Goal: Task Accomplishment & Management: Complete application form

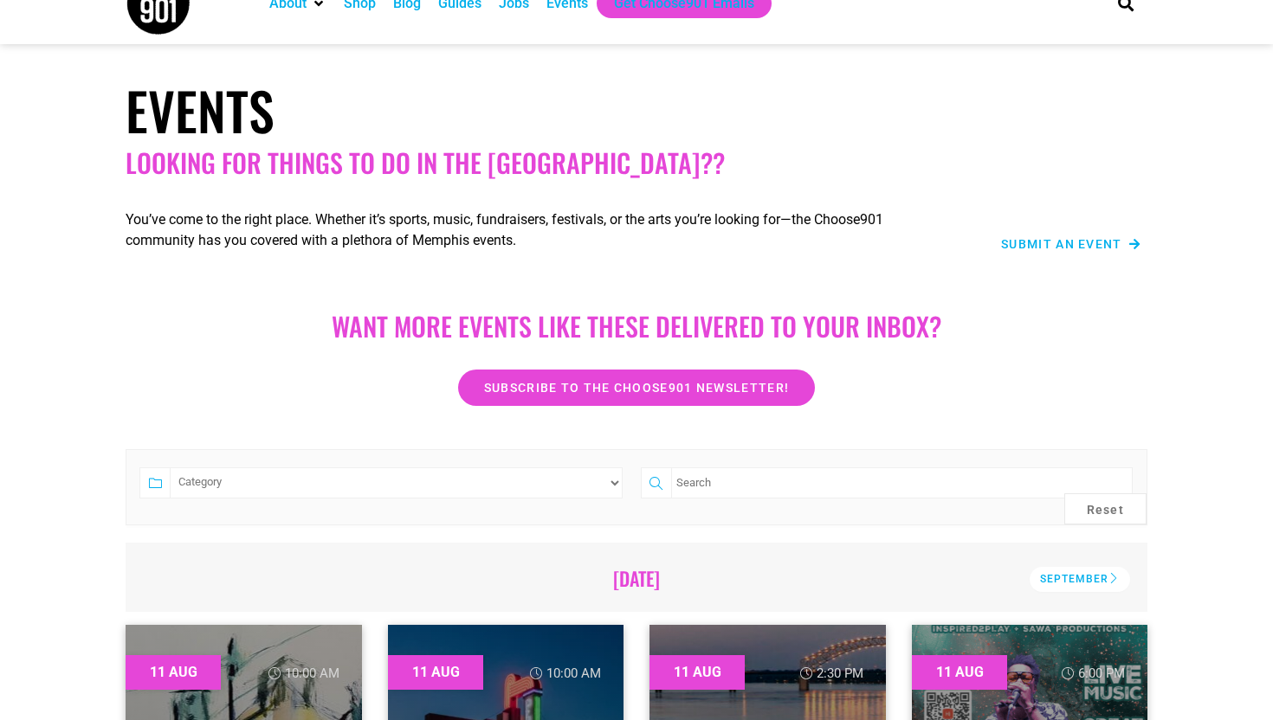
scroll to position [26, 0]
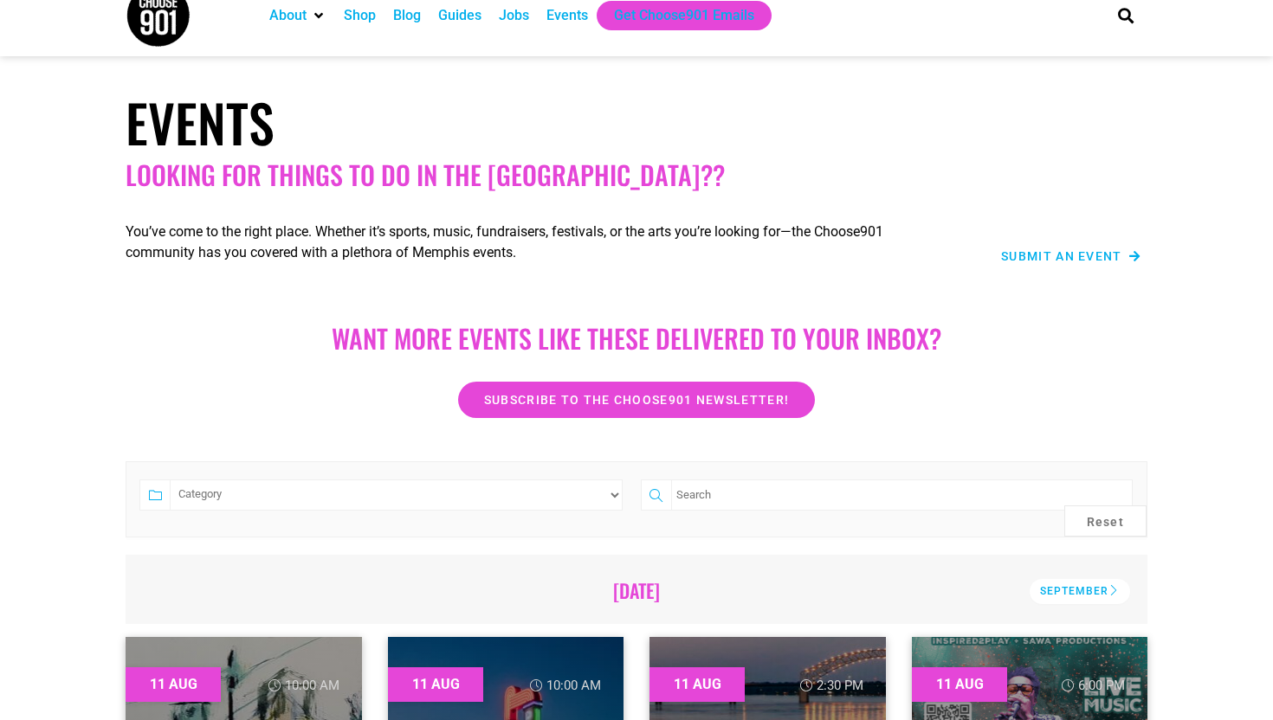
click at [1047, 249] on div "Submit an Event" at bounding box center [1049, 256] width 184 height 21
click at [1056, 261] on span "Submit an Event" at bounding box center [1061, 256] width 121 height 12
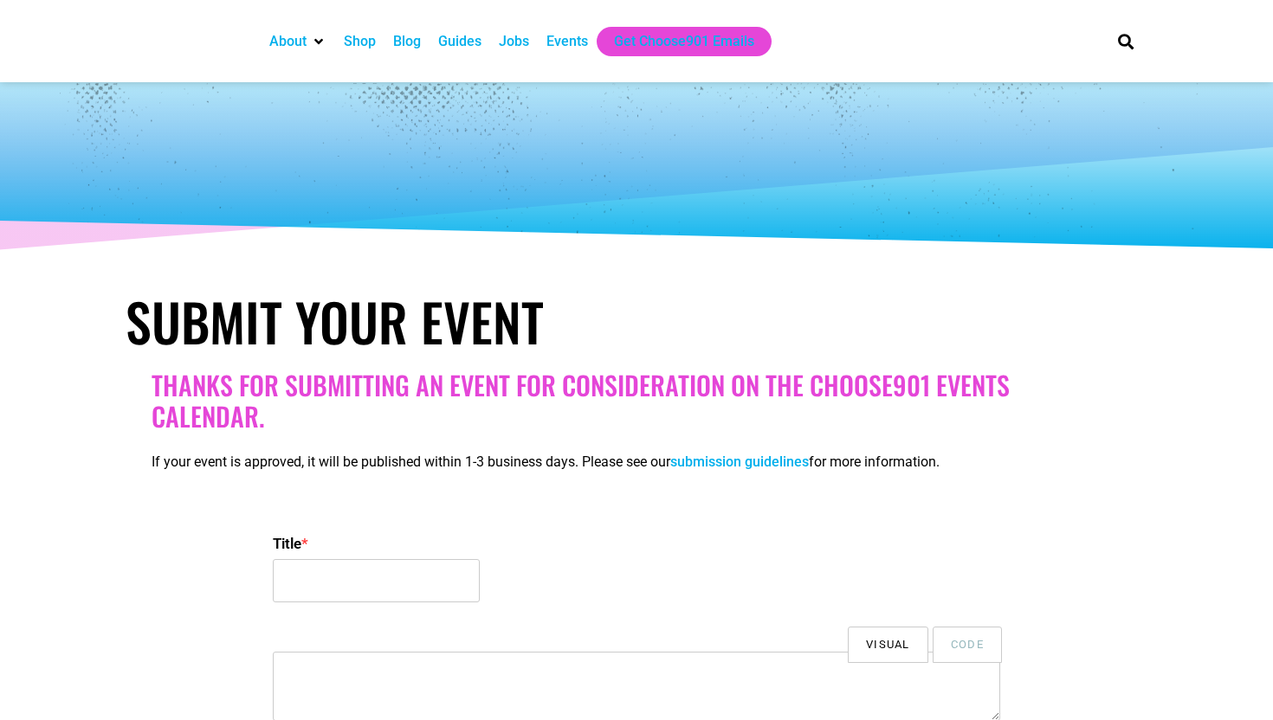
select select
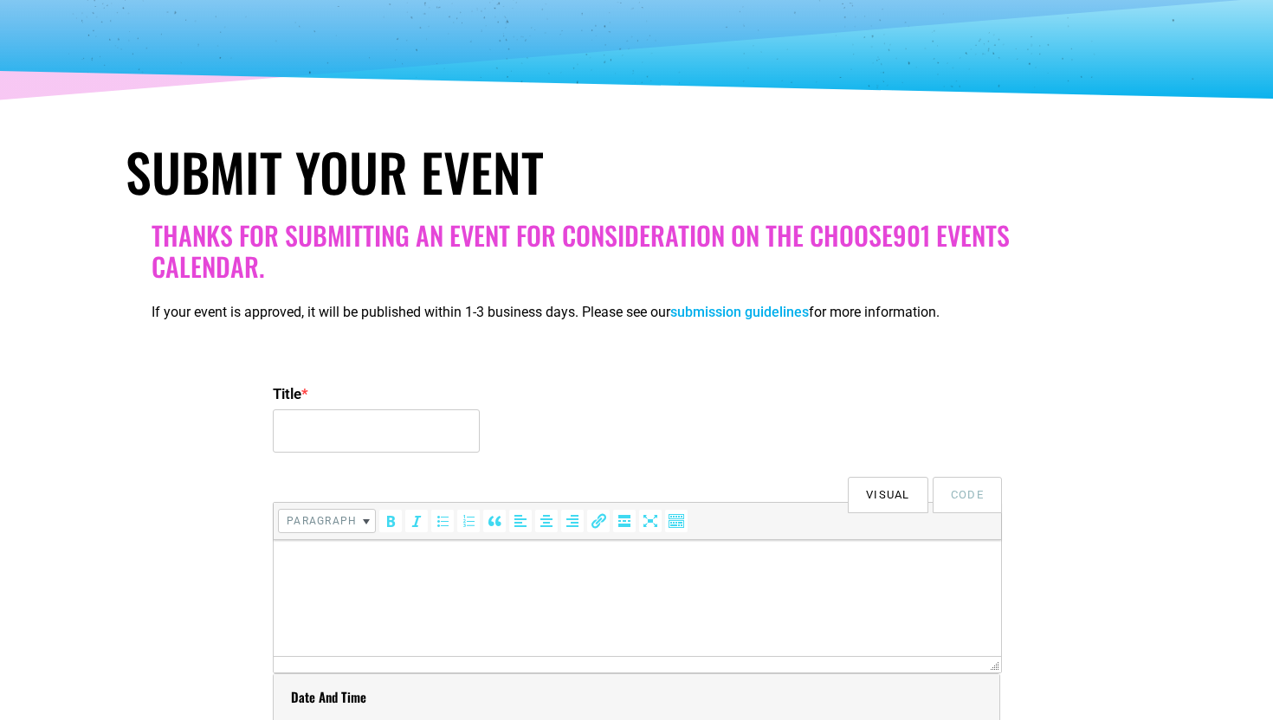
scroll to position [164, 0]
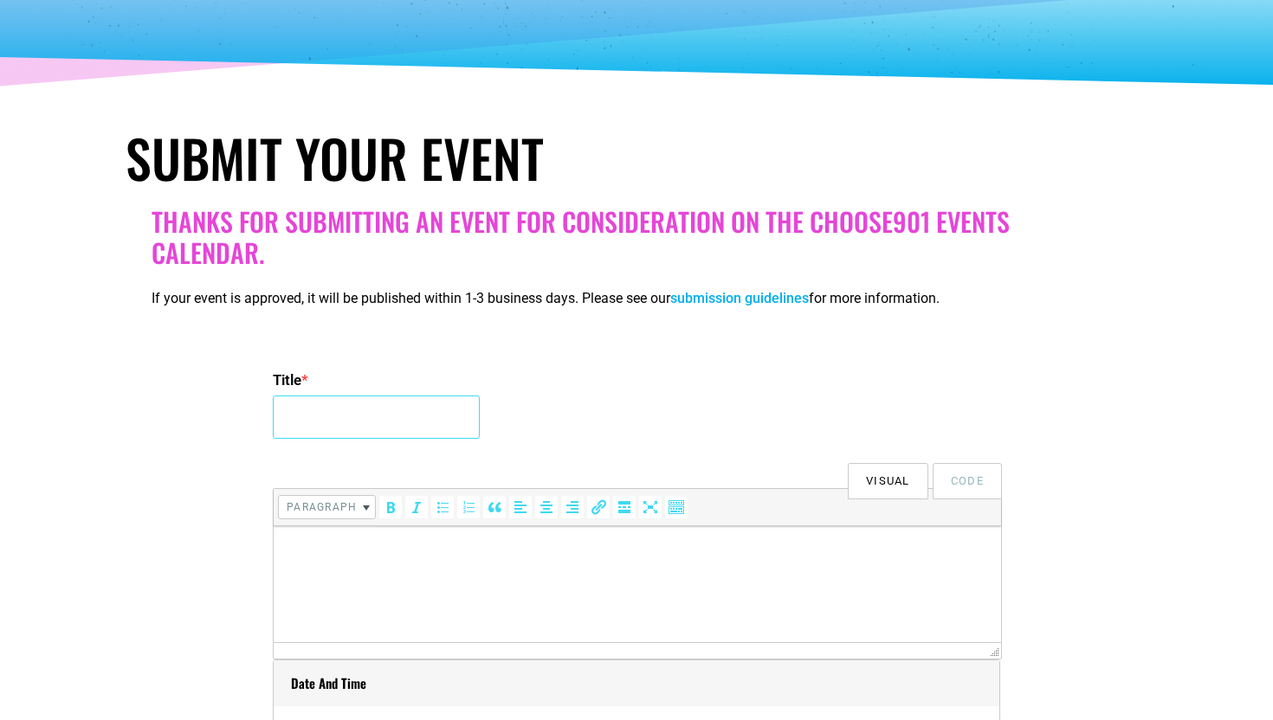
click at [404, 410] on input "Title *" at bounding box center [376, 417] width 207 height 43
type input "P"
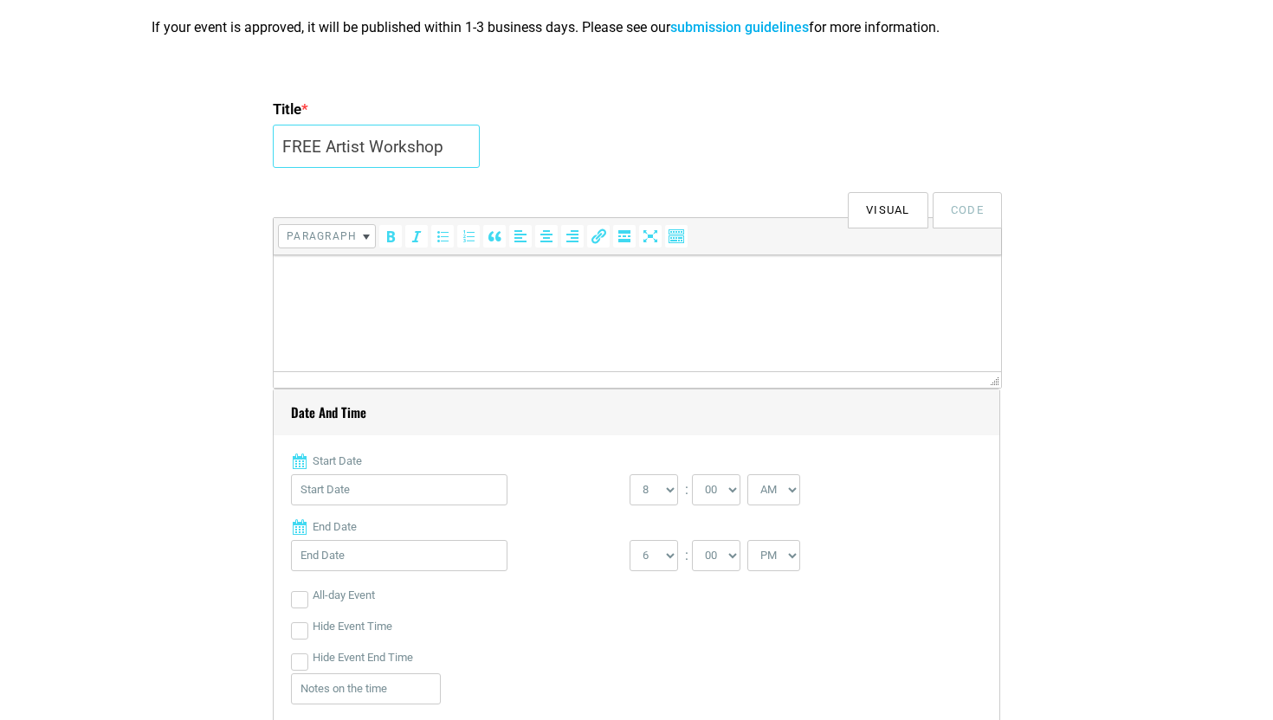
scroll to position [439, 0]
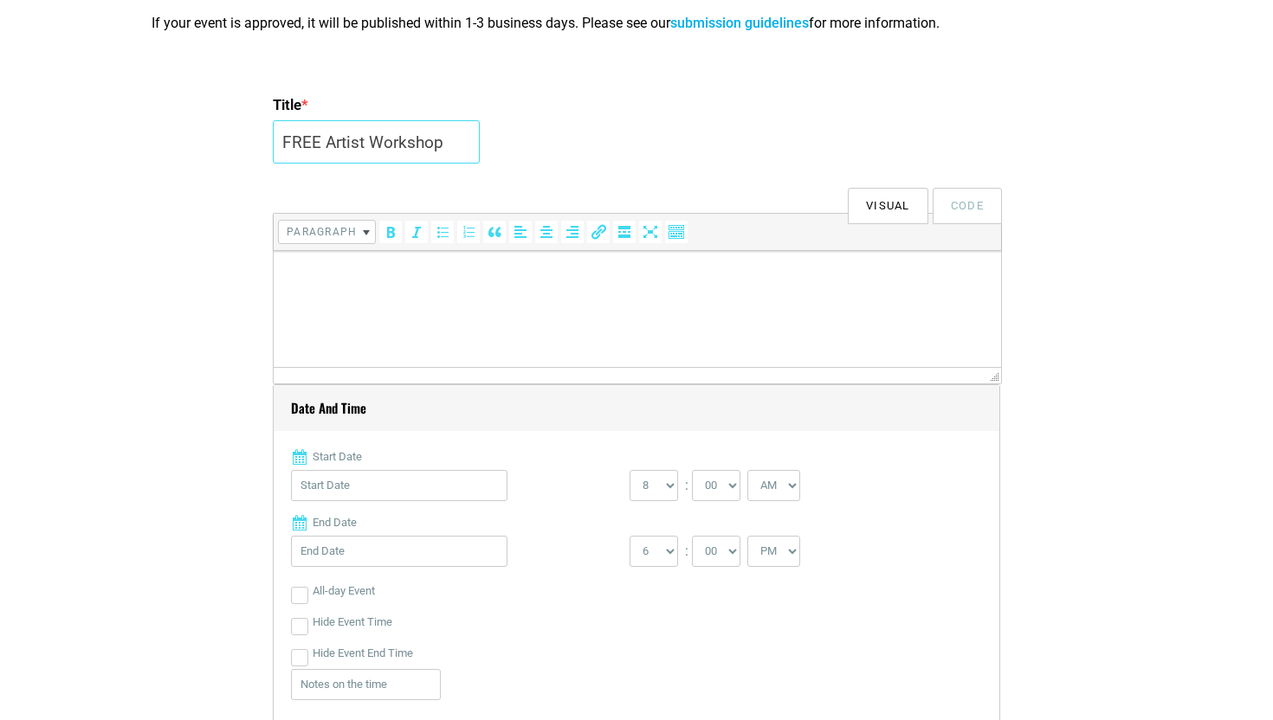
type input "FREE Artist Workshop"
click at [454, 490] on input "Start Date" at bounding box center [399, 485] width 216 height 31
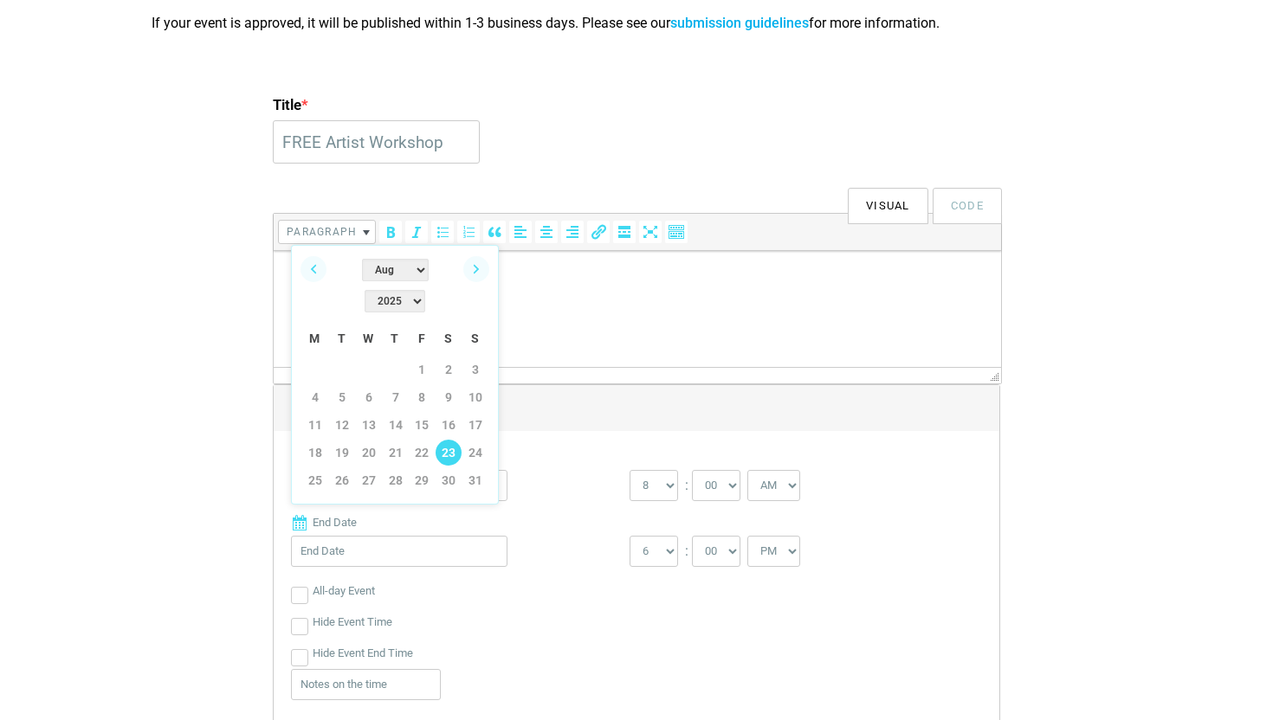
click at [450, 440] on link "23" at bounding box center [449, 453] width 26 height 26
type input "[DATE]"
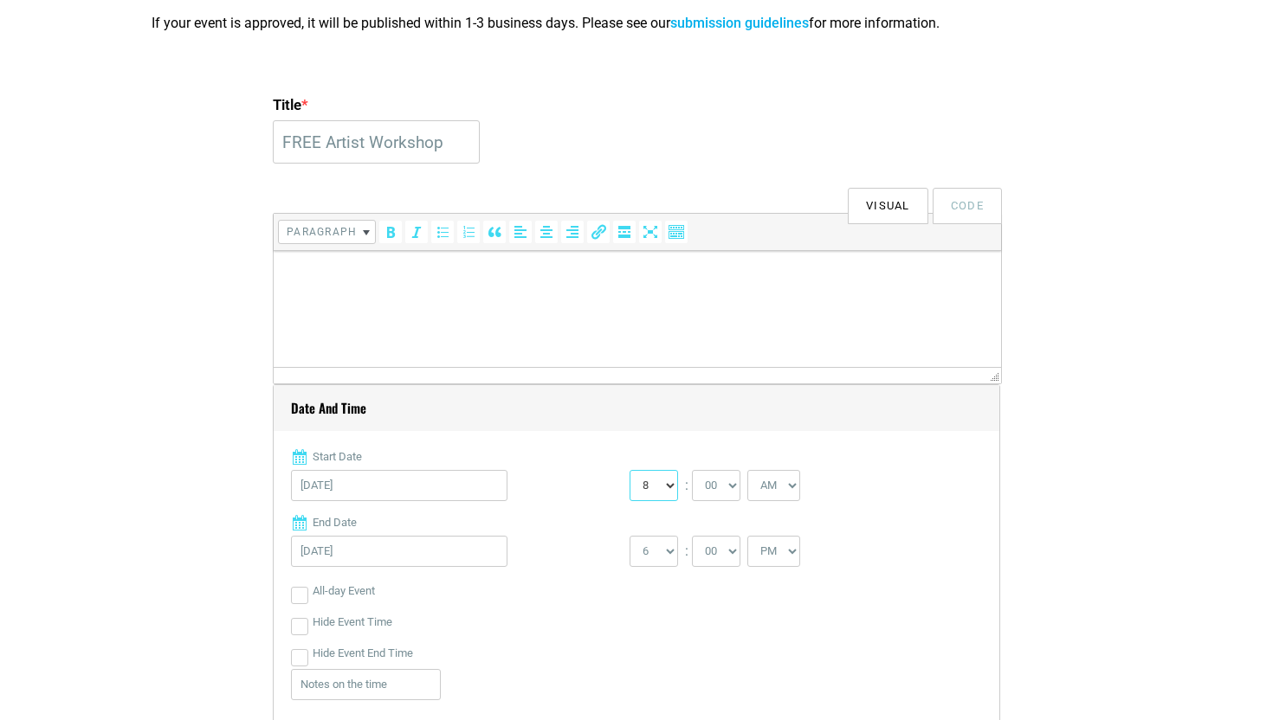
click at [672, 488] on select "0 1 2 3 4 5 6 7 8 9 10 11 12" at bounding box center [654, 485] width 48 height 31
select select "1"
click at [784, 485] on select "AM PM" at bounding box center [773, 485] width 53 height 31
select select "PM"
click at [668, 551] on select "1 2 3 4 5 6 7 8 9 10 11 12" at bounding box center [654, 551] width 48 height 31
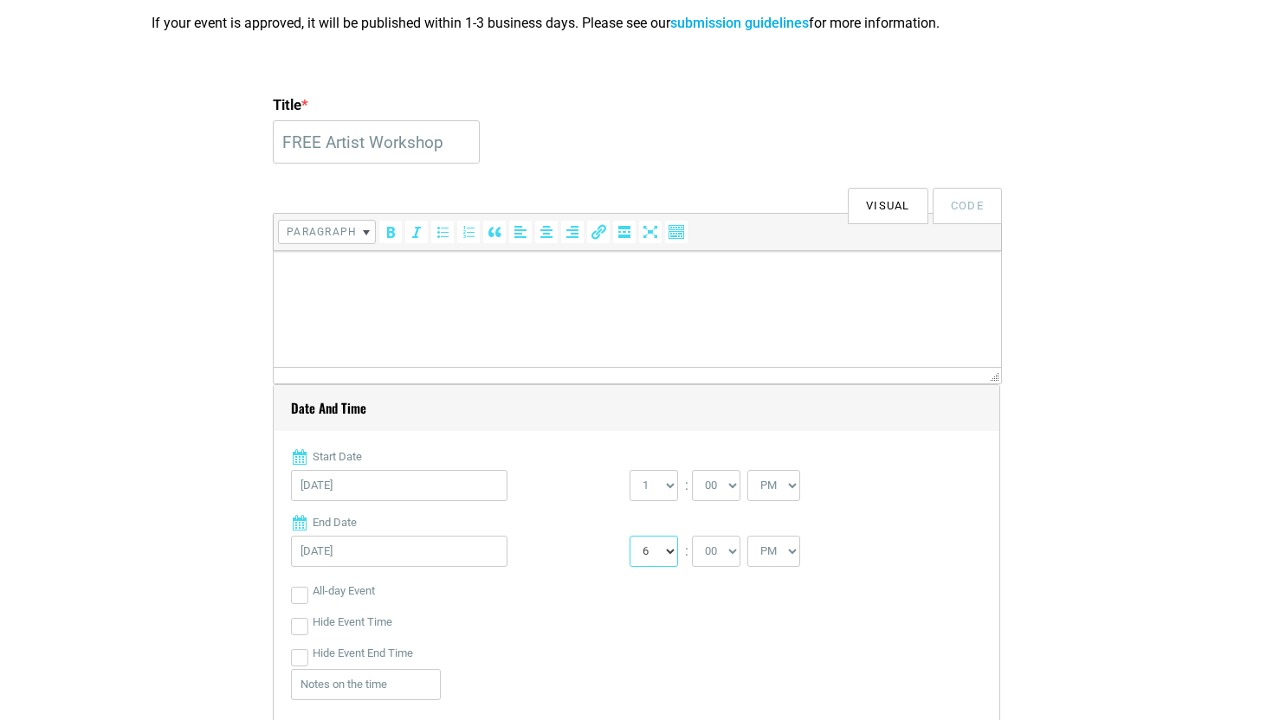
select select "2"
click at [717, 548] on select "00 05 10 15 20 25 30 35 40 45 50 55" at bounding box center [716, 551] width 48 height 31
select select "30"
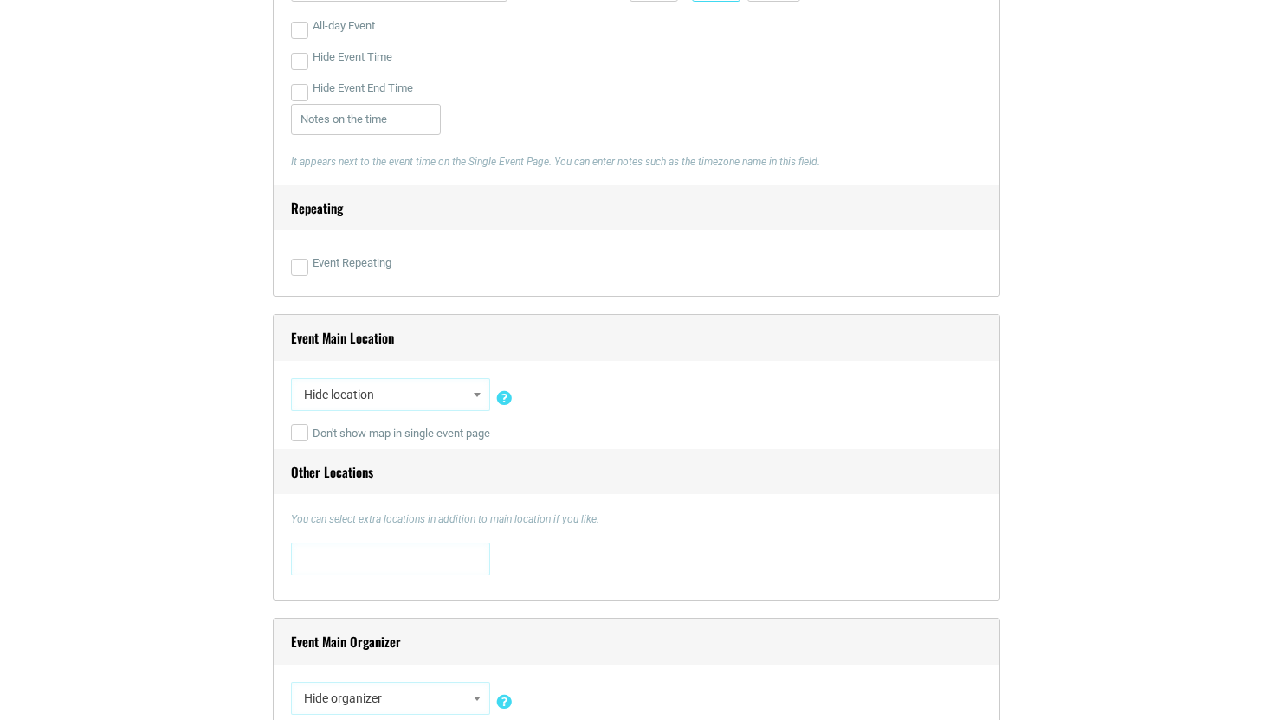
scroll to position [1009, 0]
click at [442, 387] on span "Hide location" at bounding box center [390, 390] width 187 height 31
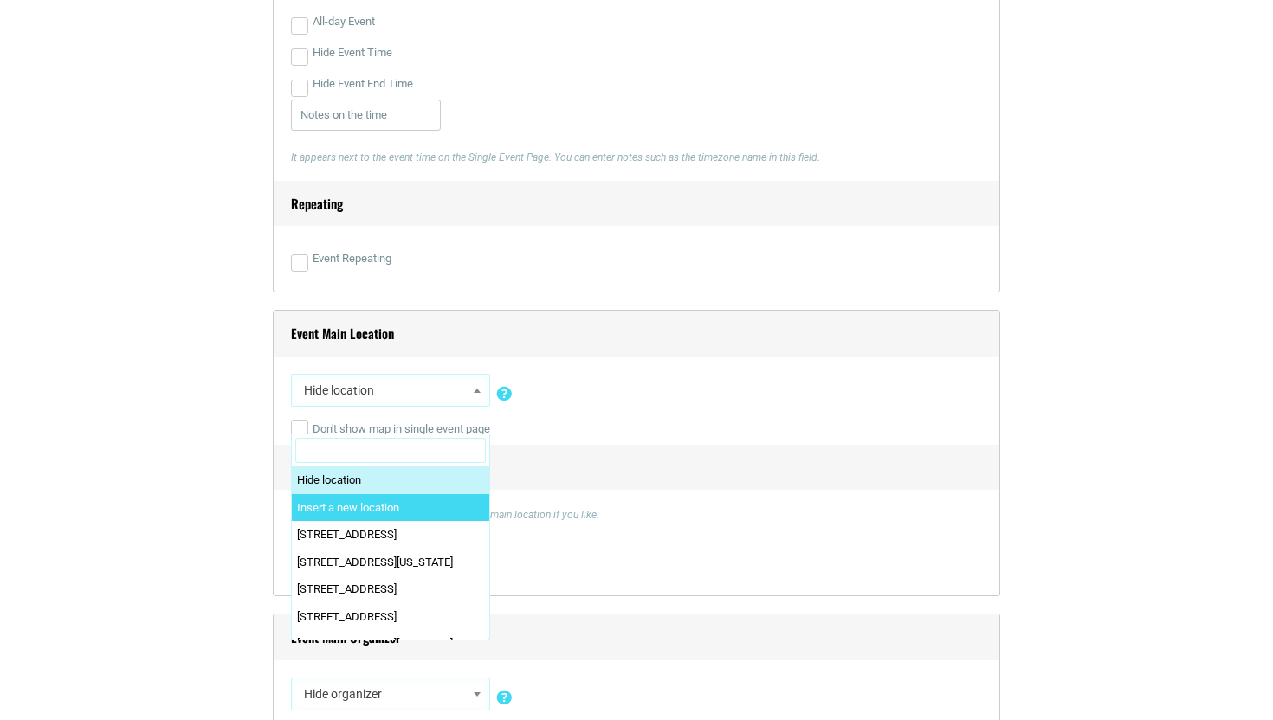
select select "0"
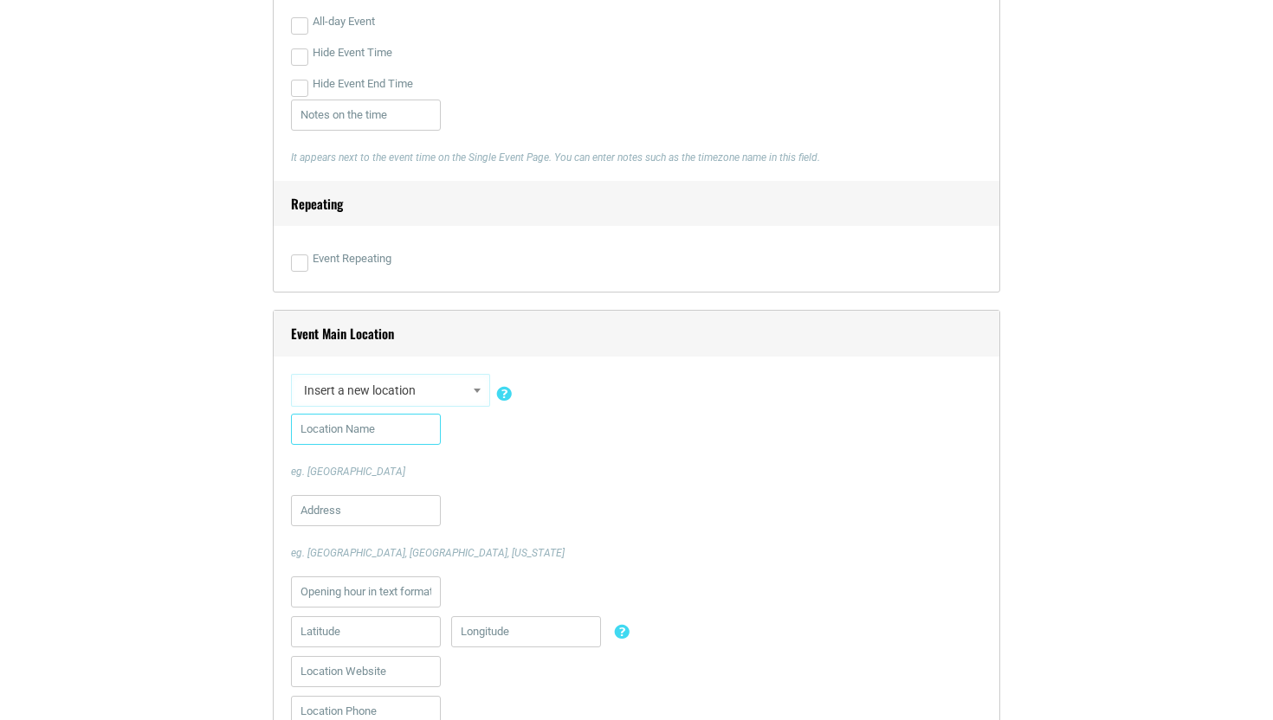
click at [387, 430] on input "text" at bounding box center [366, 429] width 150 height 31
type input "[PERSON_NAME] Studios"
type input "[STREET_ADDRESS]"
type input "9012900955"
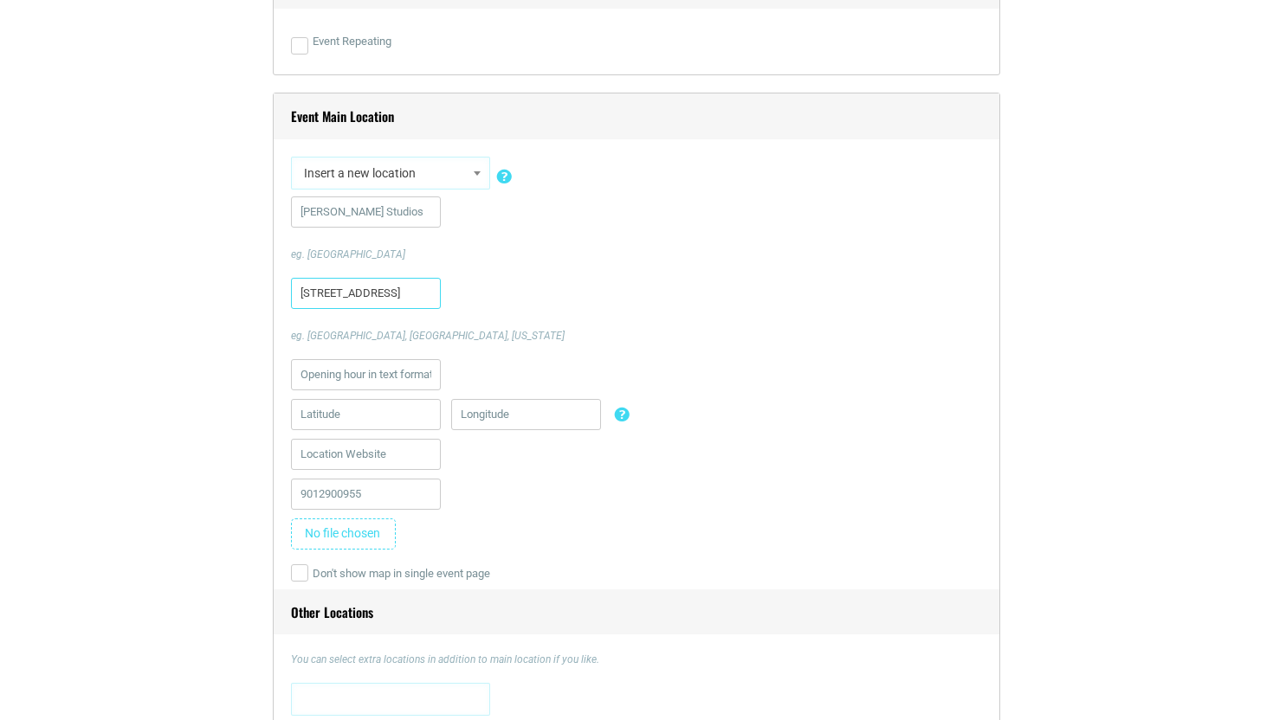
scroll to position [1231, 0]
click at [377, 530] on input "file" at bounding box center [343, 529] width 105 height 31
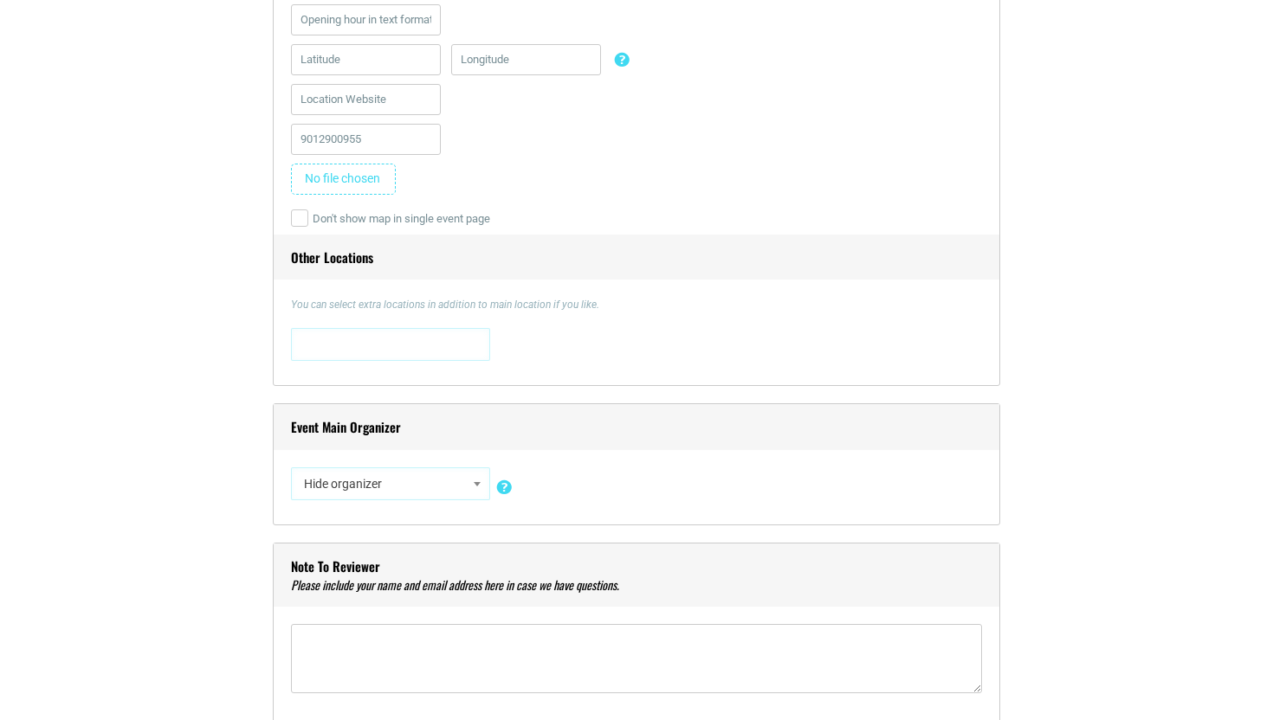
scroll to position [1582, 0]
click at [458, 477] on span "Hide organizer" at bounding box center [390, 483] width 187 height 31
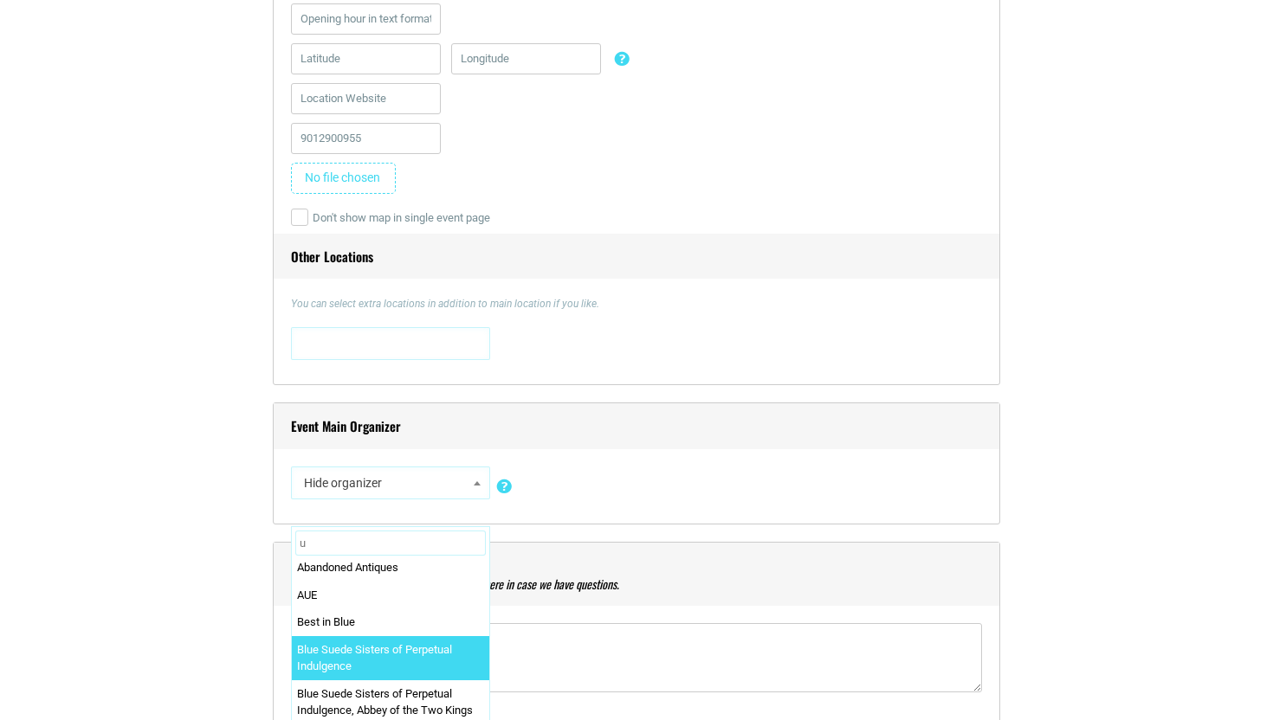
scroll to position [0, 0]
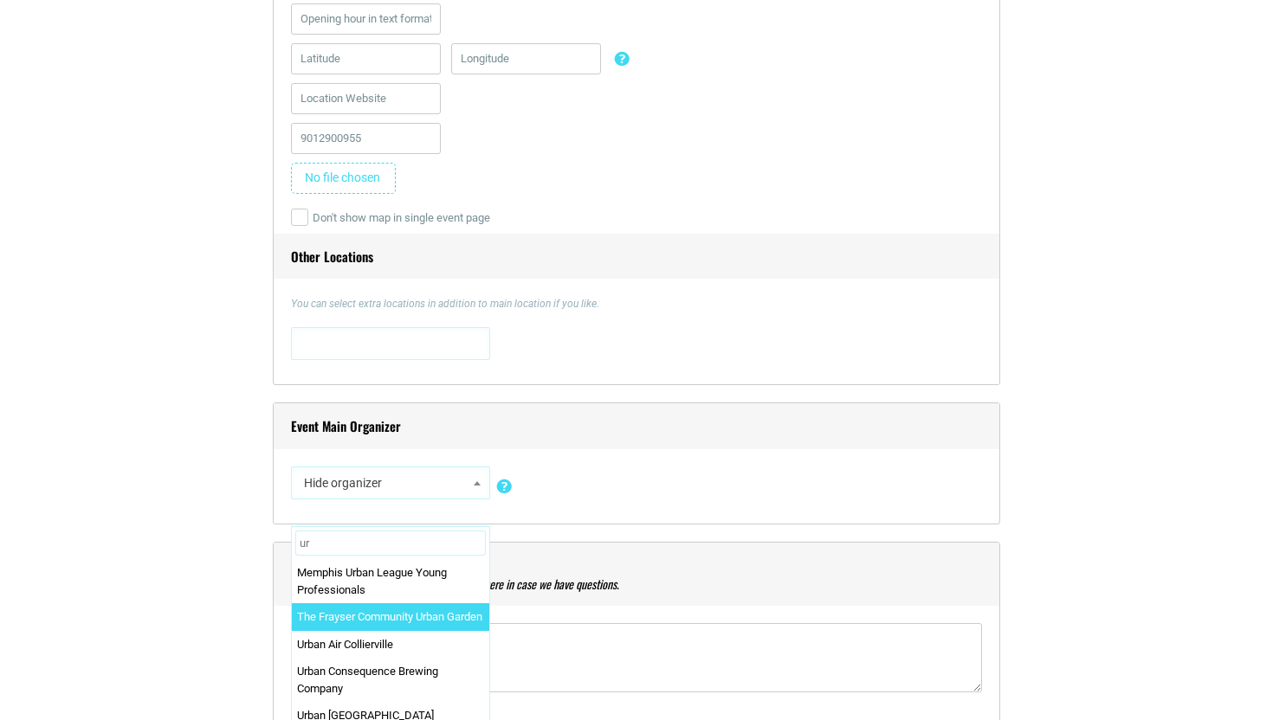
type input "u"
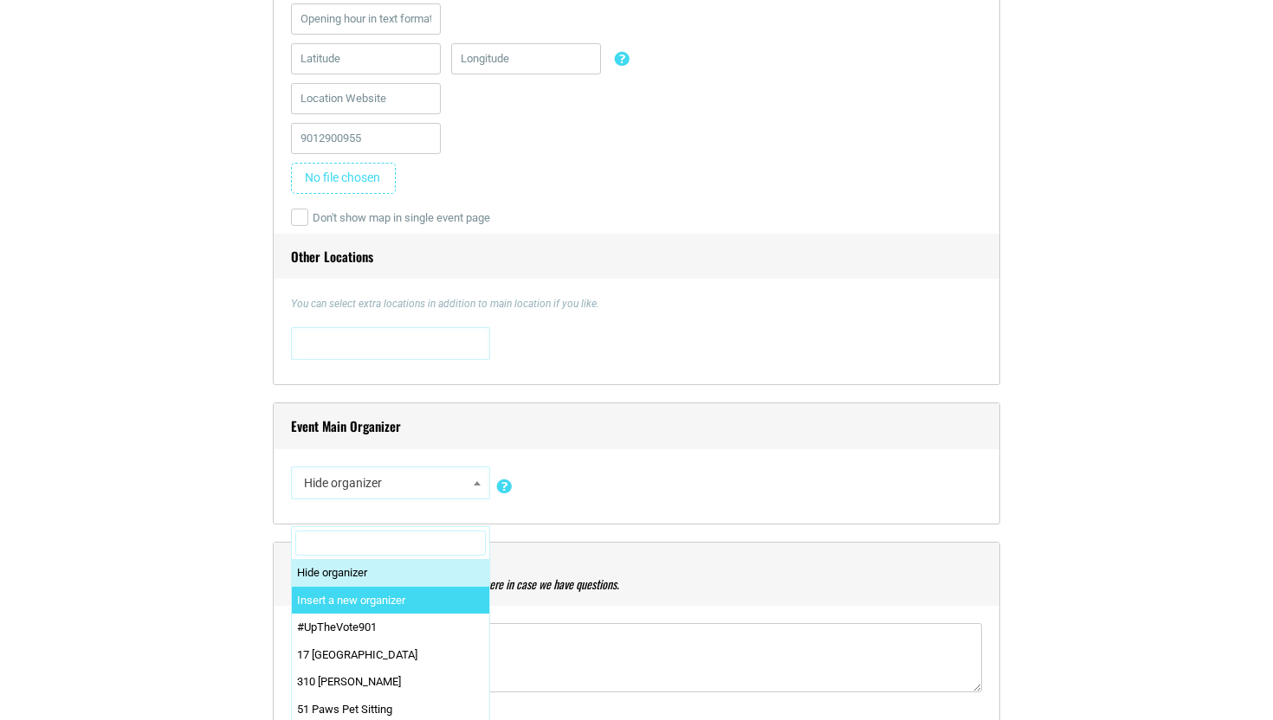
select select "0"
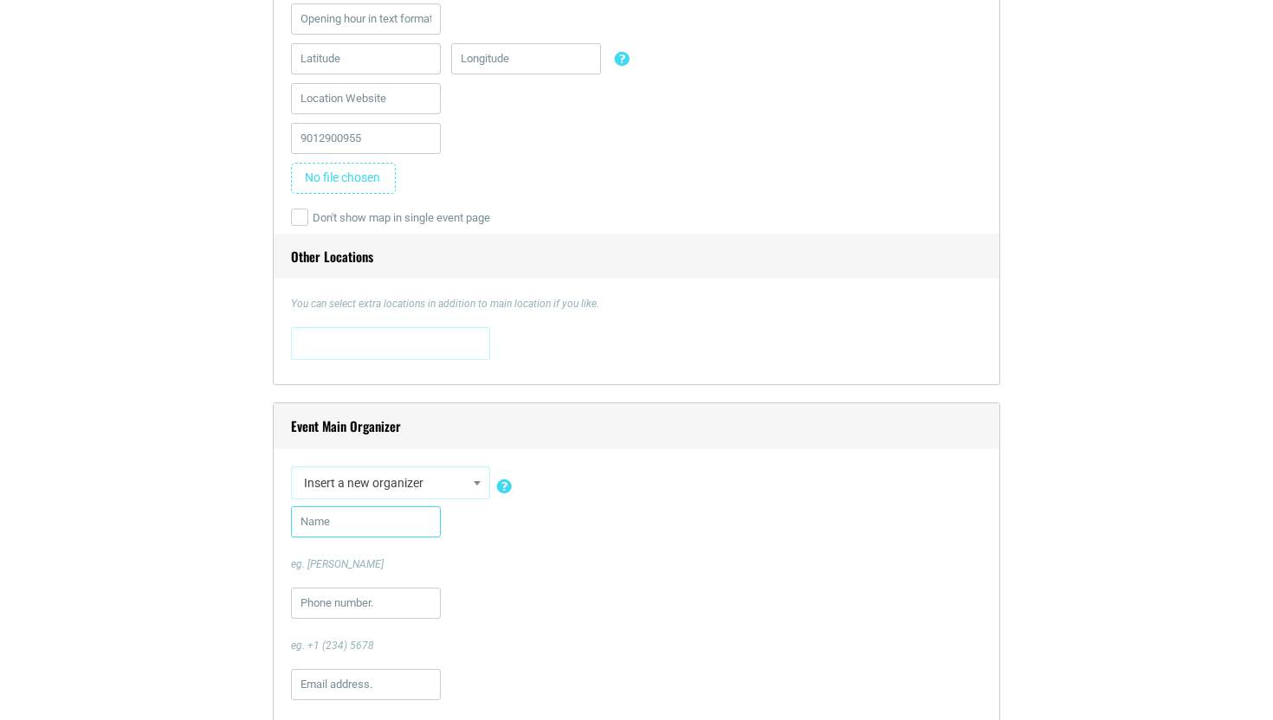
click at [394, 518] on input "text" at bounding box center [366, 522] width 150 height 31
type input "UrbanArt Commission"
click at [358, 604] on input "text" at bounding box center [366, 603] width 150 height 31
type input "9012900955"
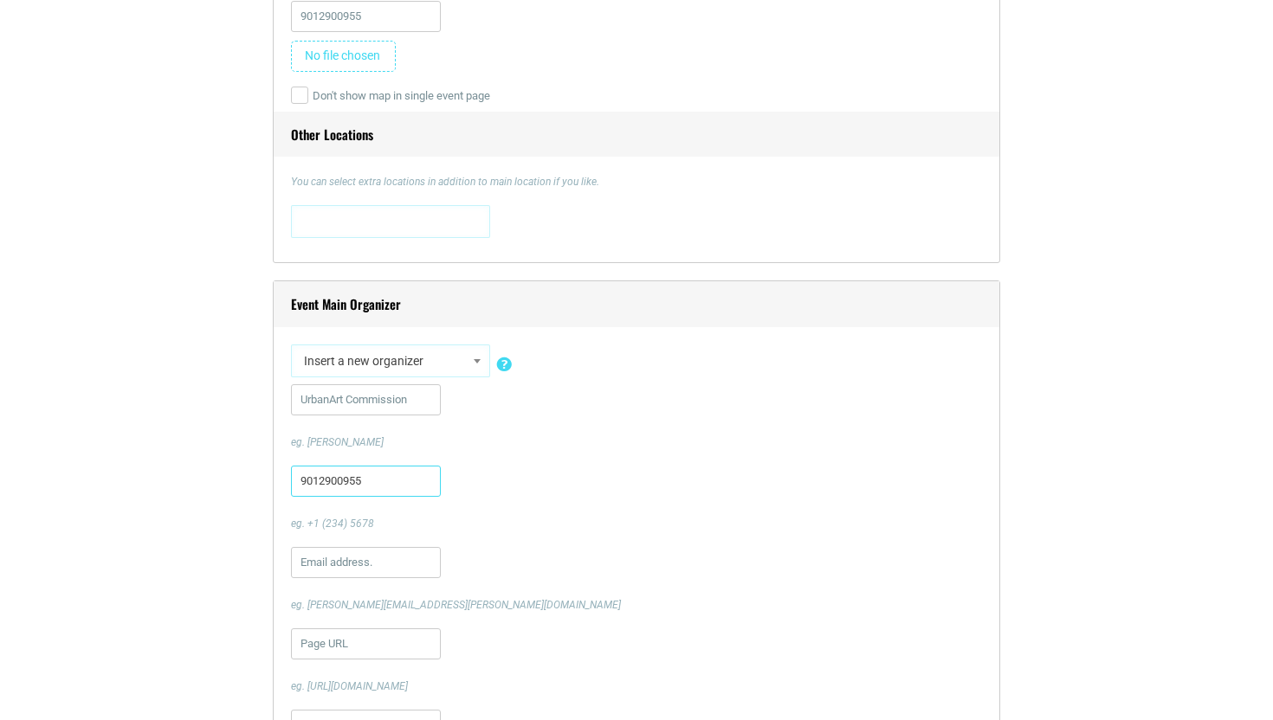
scroll to position [1709, 0]
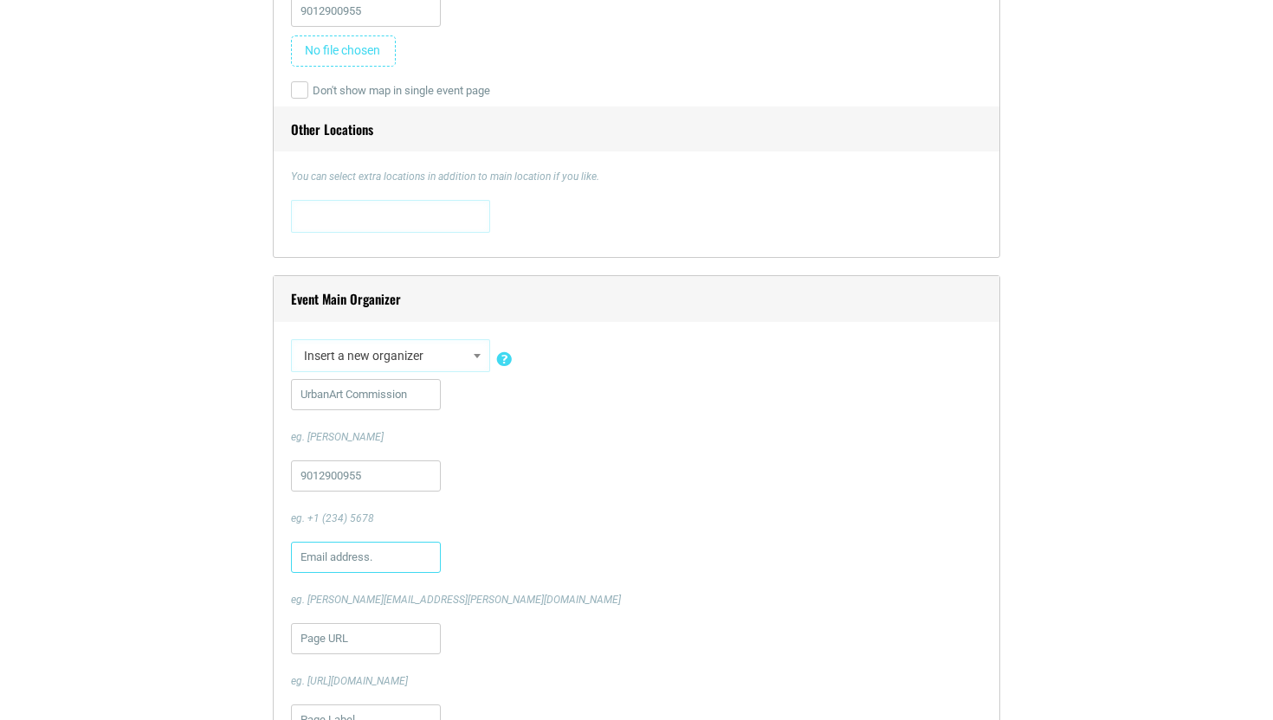
click at [393, 544] on input "text" at bounding box center [366, 557] width 150 height 31
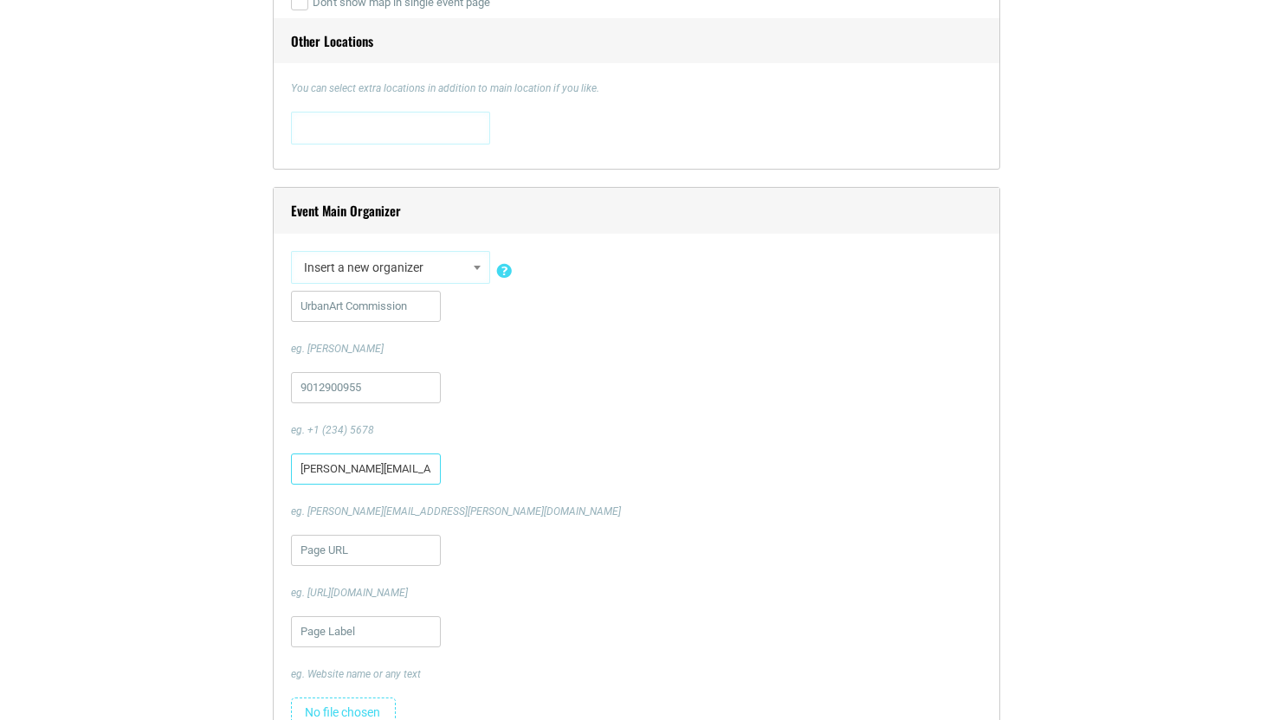
scroll to position [1811, 0]
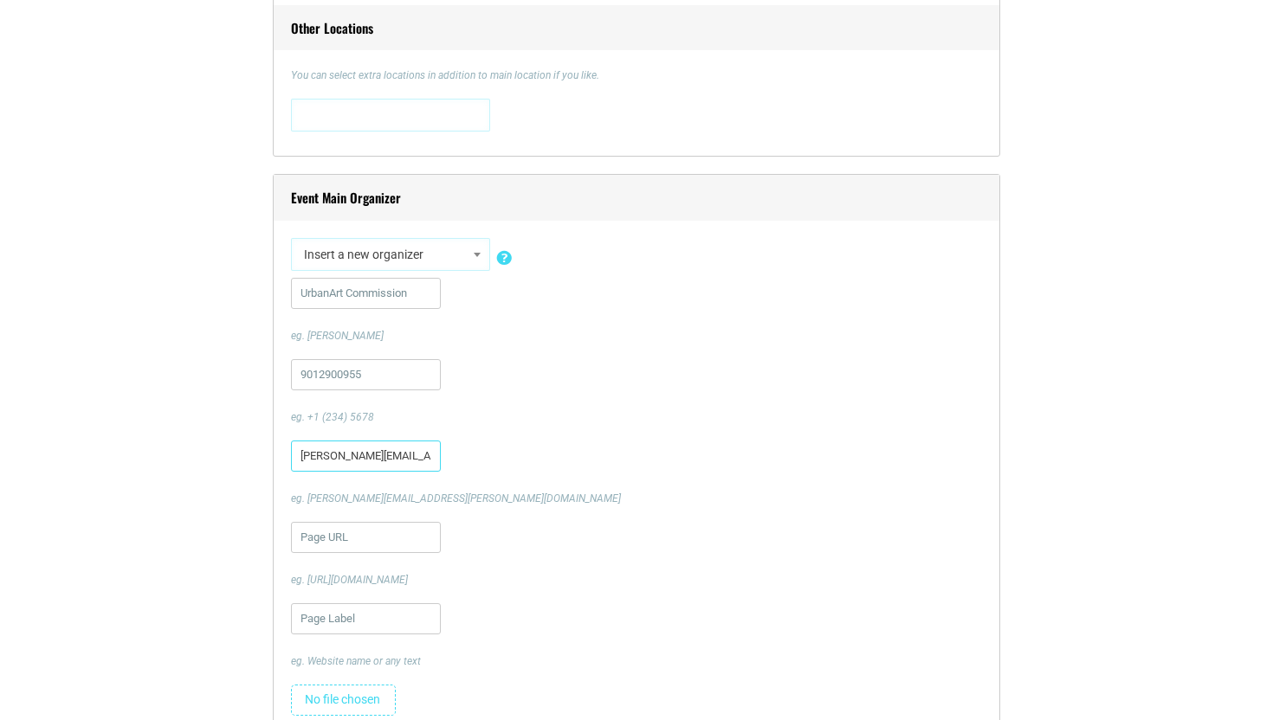
type input "[PERSON_NAME][EMAIL_ADDRESS][DOMAIN_NAME]"
click at [389, 535] on input "url" at bounding box center [366, 537] width 150 height 31
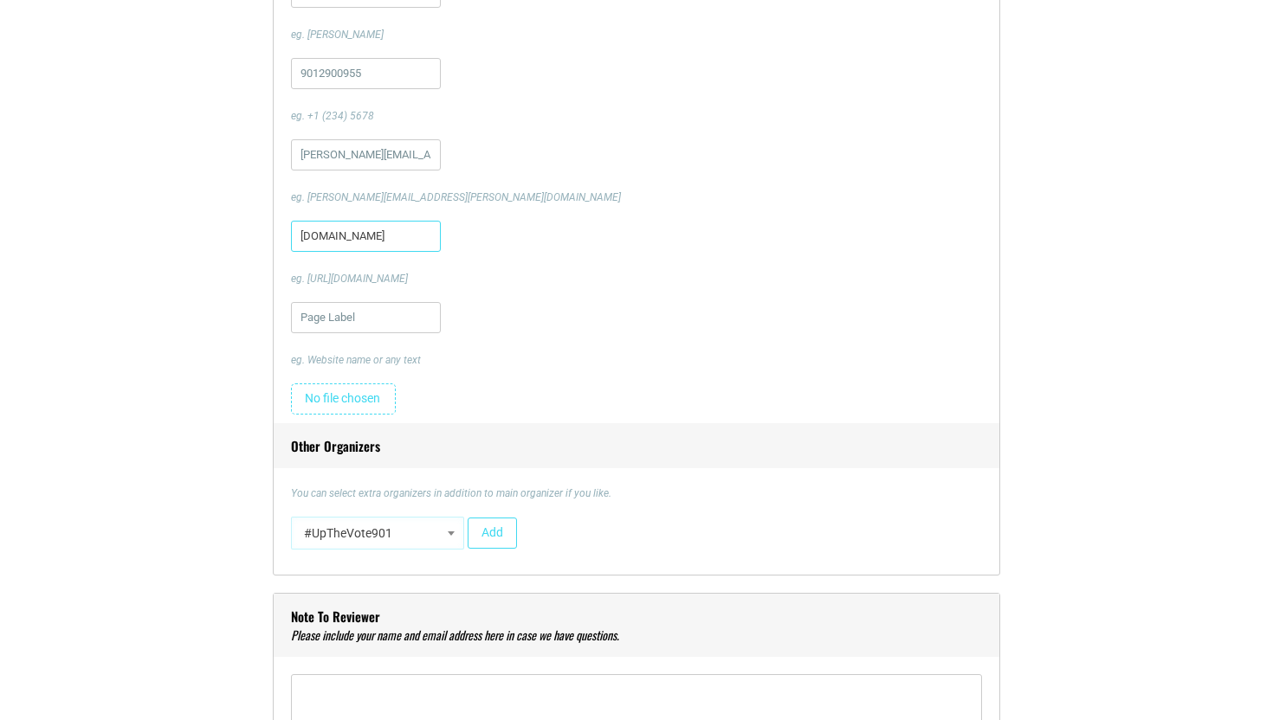
scroll to position [2157, 0]
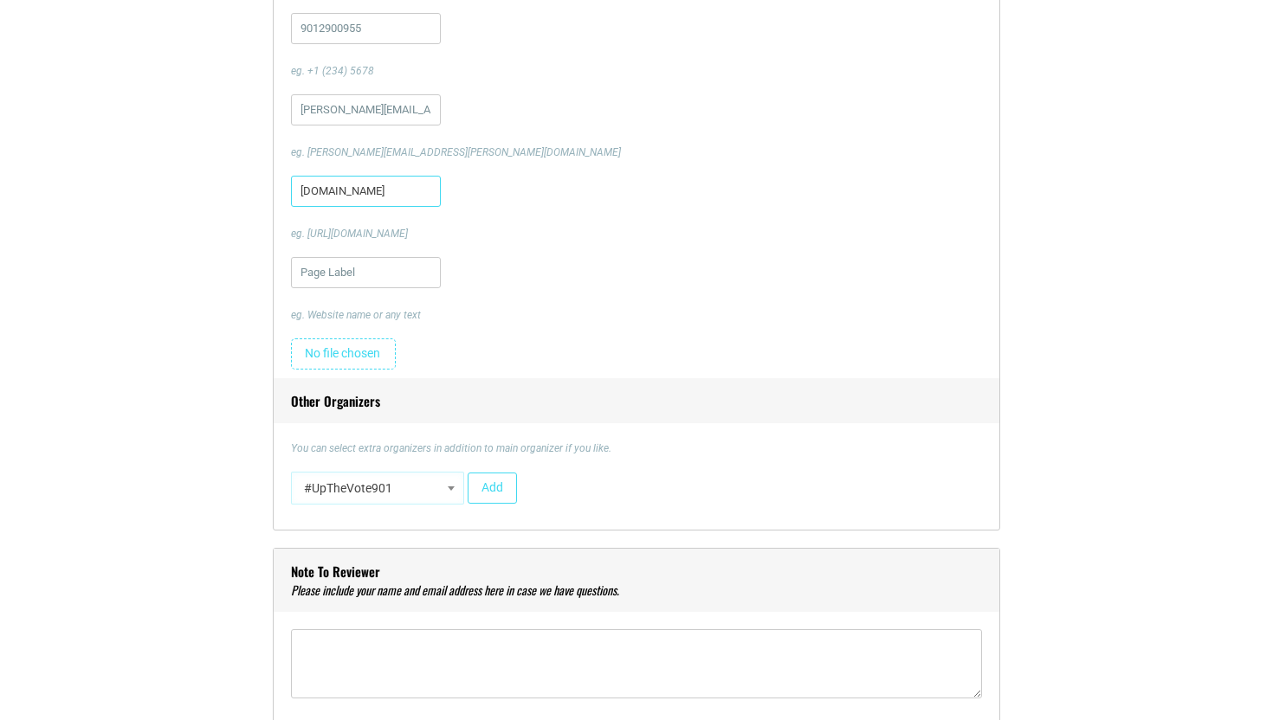
type input "[DOMAIN_NAME]"
click at [447, 486] on span at bounding box center [451, 488] width 17 height 23
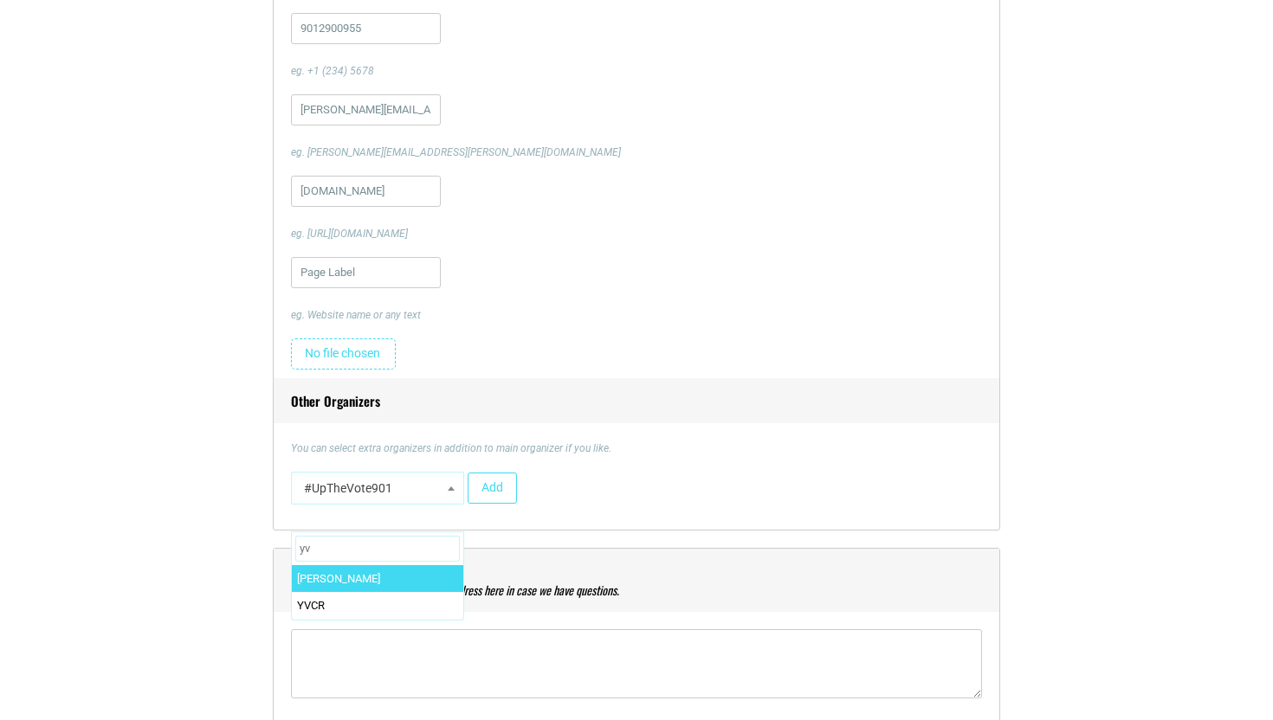
type input "y"
type input "R"
type input "art"
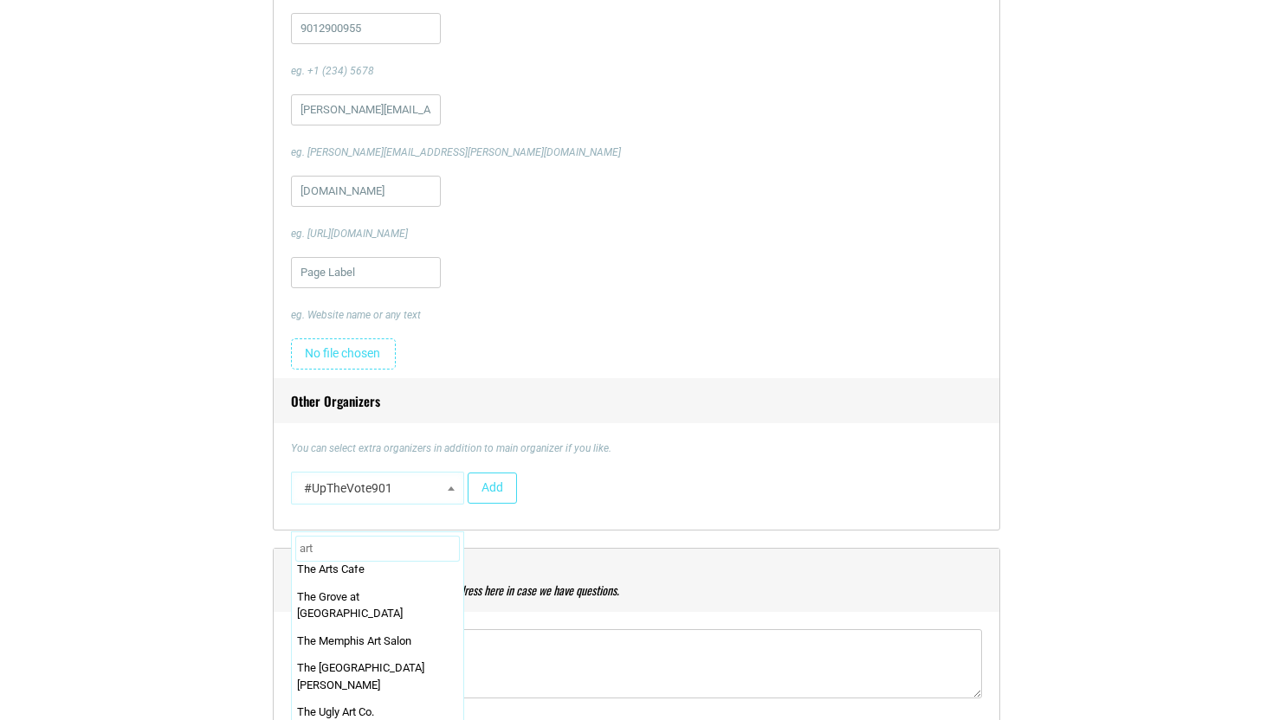
scroll to position [2220, 0]
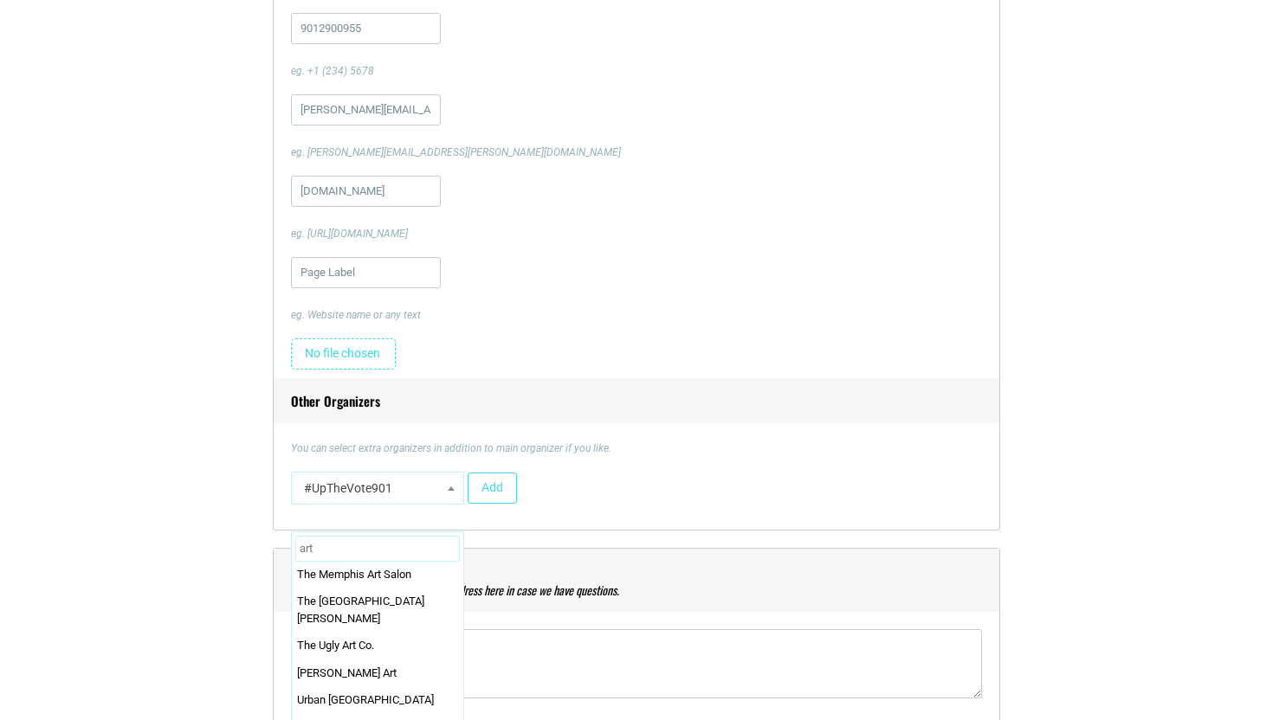
select select "1966"
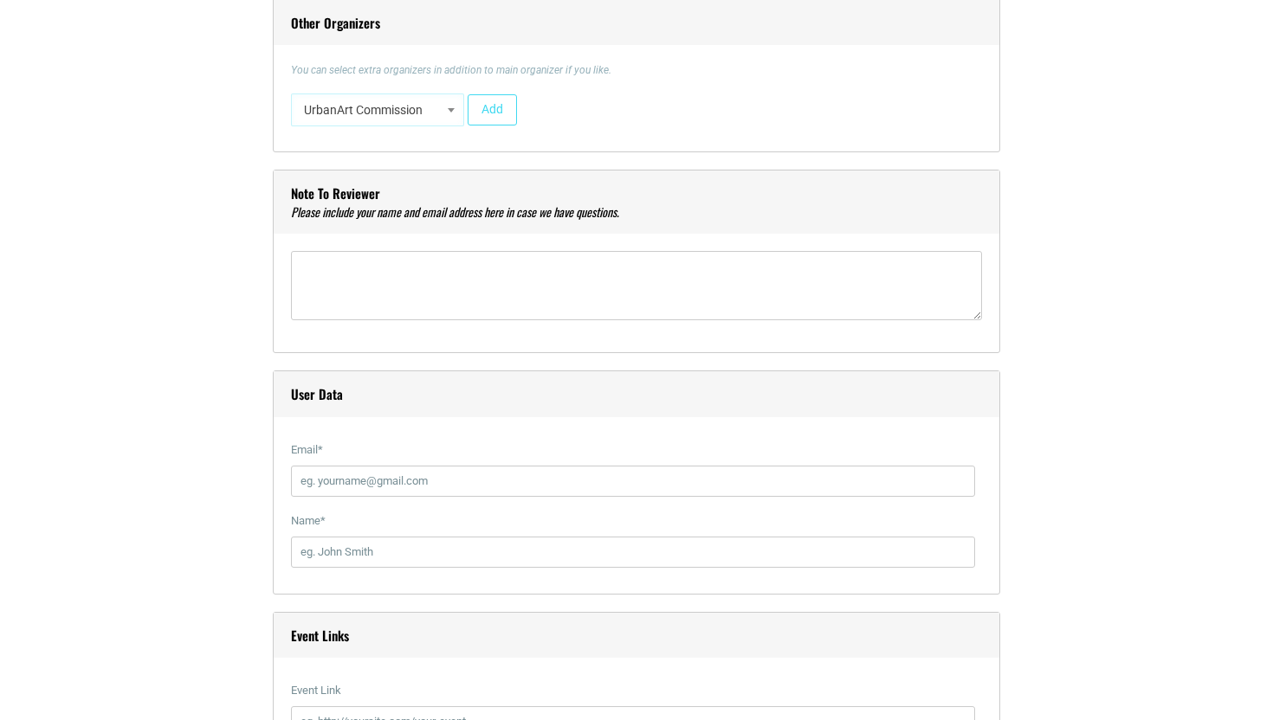
scroll to position [2555, 0]
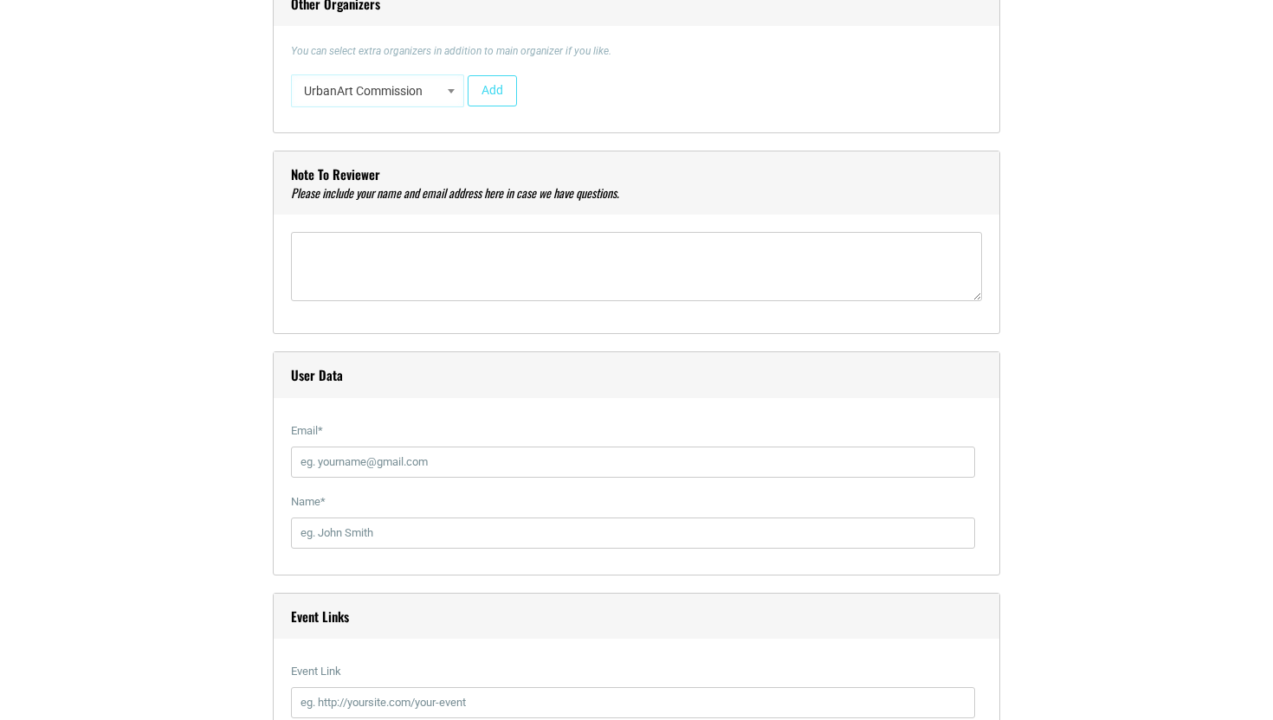
click at [492, 442] on label "Email *" at bounding box center [633, 431] width 684 height 31
click at [492, 447] on input "Email *" at bounding box center [633, 462] width 684 height 31
click at [492, 458] on input "Email *" at bounding box center [633, 462] width 684 height 31
type input "[PERSON_NAME][EMAIL_ADDRESS][DOMAIN_NAME]"
click at [470, 534] on input "Name *" at bounding box center [633, 533] width 684 height 31
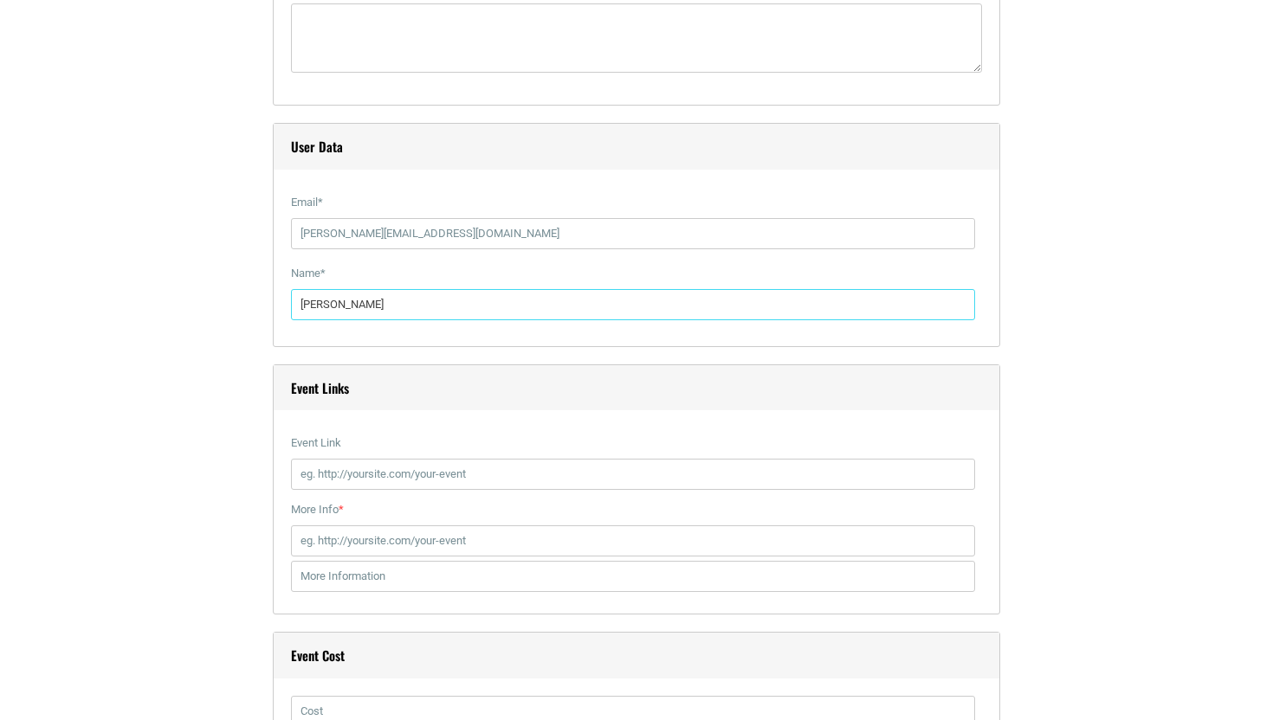
scroll to position [2798, 0]
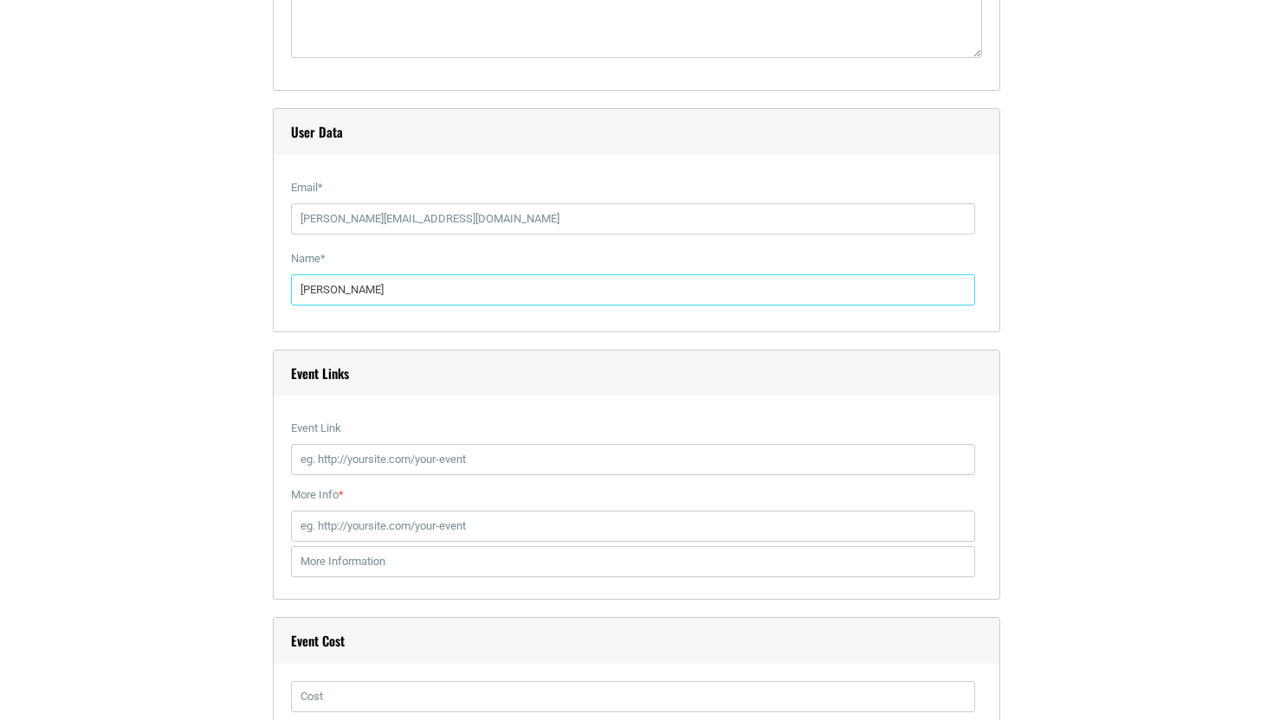
type input "[PERSON_NAME]"
click at [479, 454] on input "Event Link" at bounding box center [633, 459] width 684 height 31
paste input "[URL][DOMAIN_NAME]"
type input "[URL][DOMAIN_NAME]"
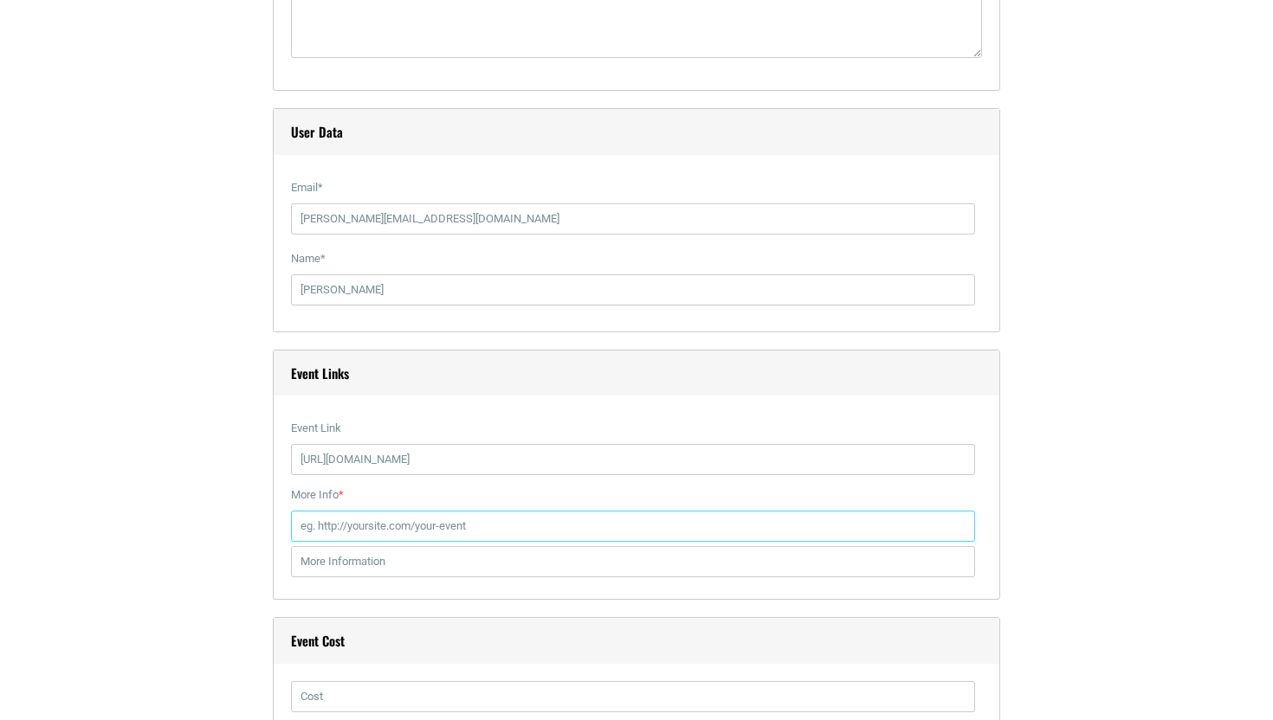
click at [469, 526] on input "More Info *" at bounding box center [633, 526] width 684 height 31
paste input "[URL][DOMAIN_NAME]"
type input "[URL][DOMAIN_NAME]"
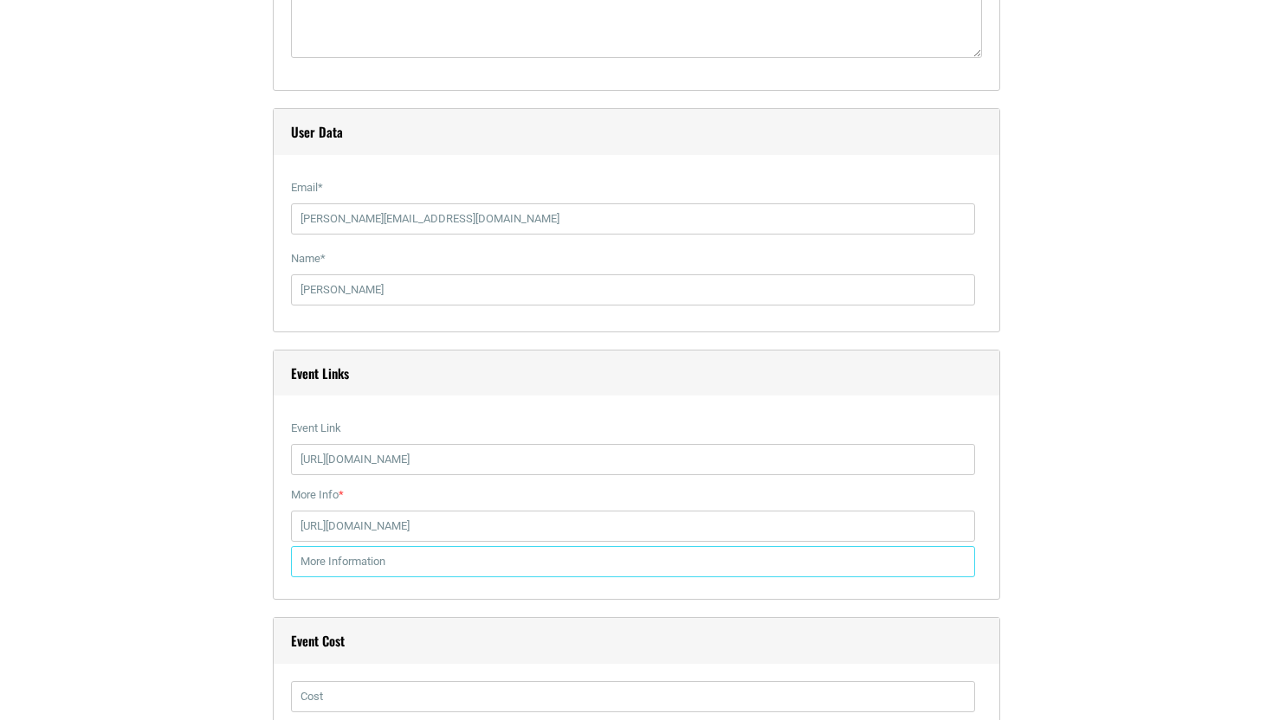
click at [475, 584] on div "Event Links Event Link [URL][DOMAIN_NAME] If you fill it, it will replace the d…" at bounding box center [636, 475] width 727 height 251
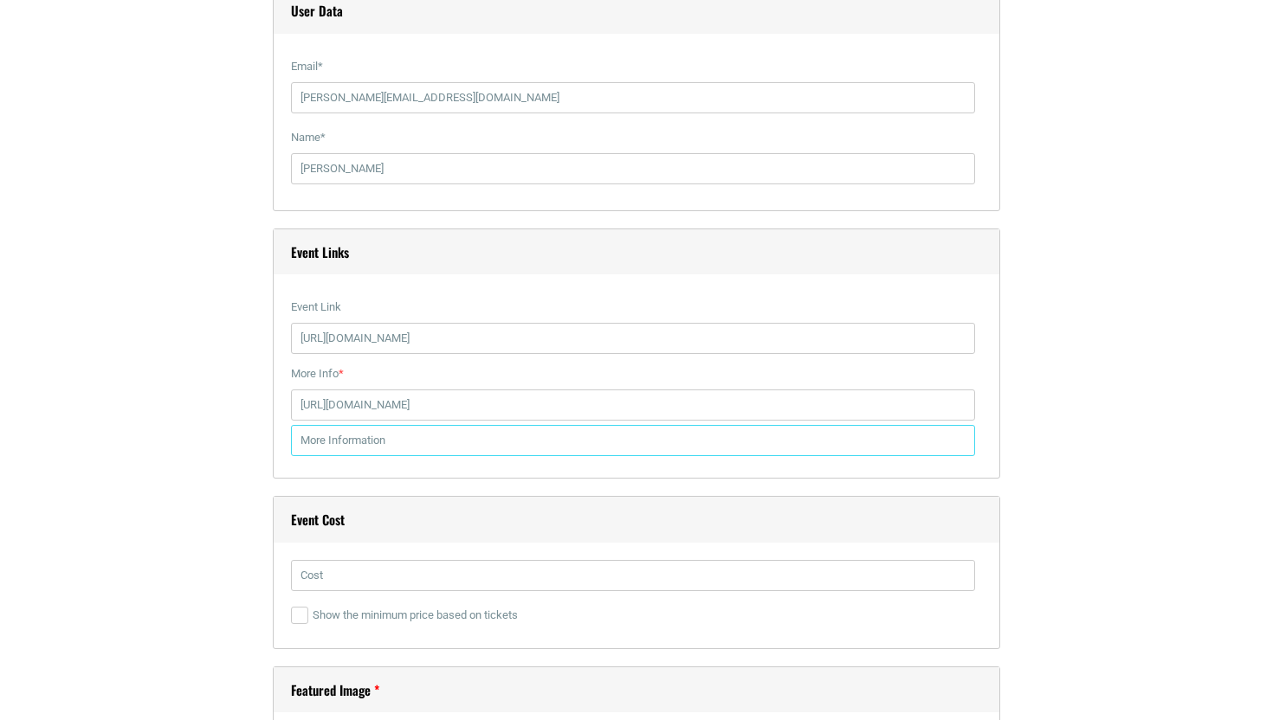
scroll to position [2930, 0]
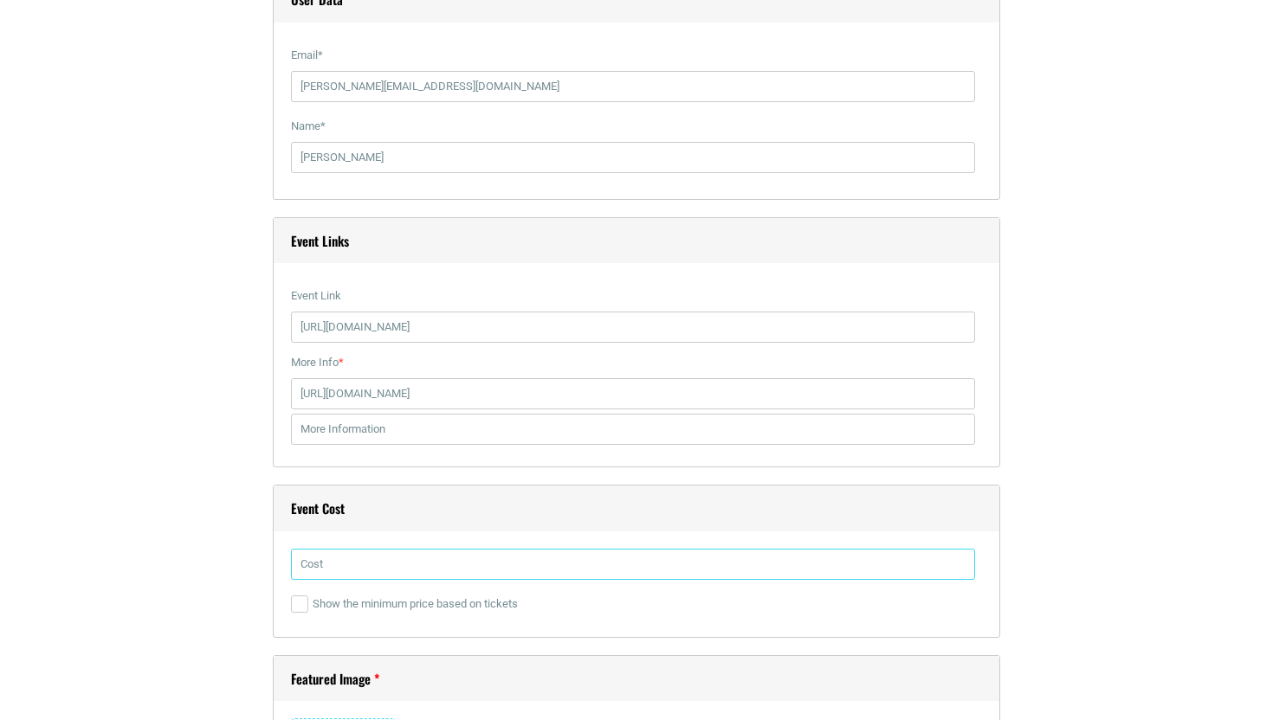
click at [479, 560] on input "text" at bounding box center [633, 564] width 684 height 31
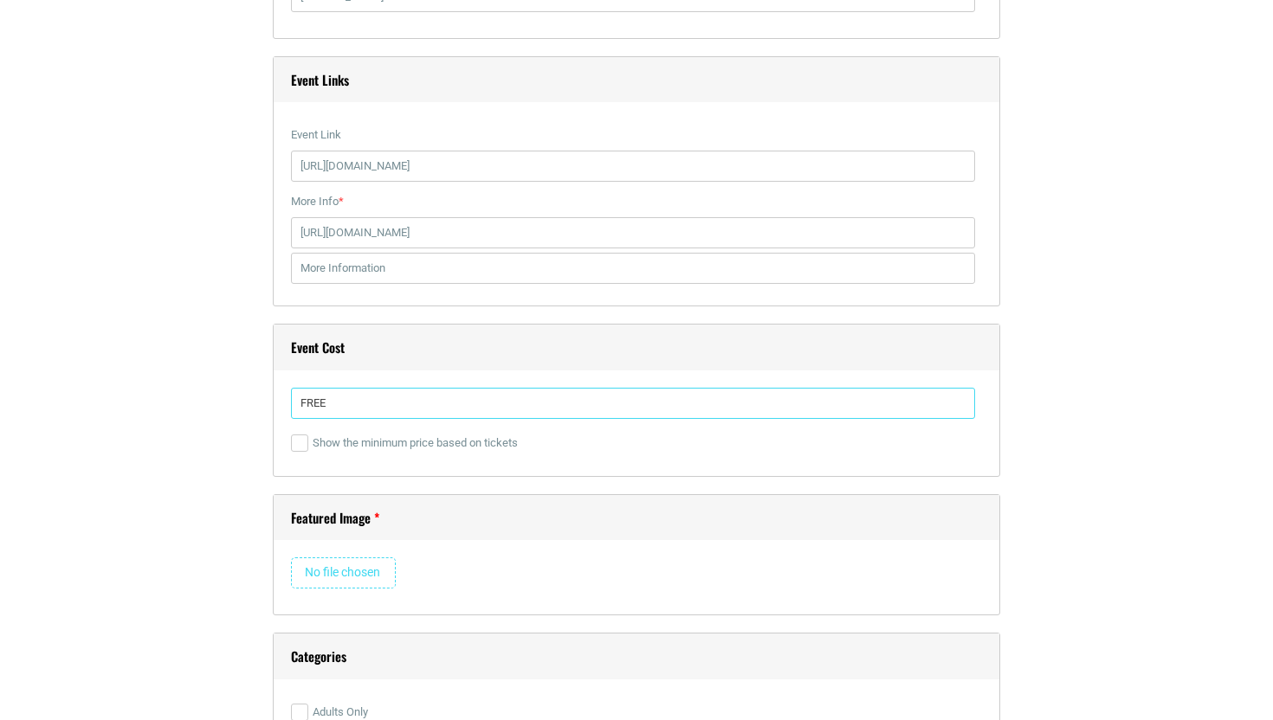
scroll to position [3130, 0]
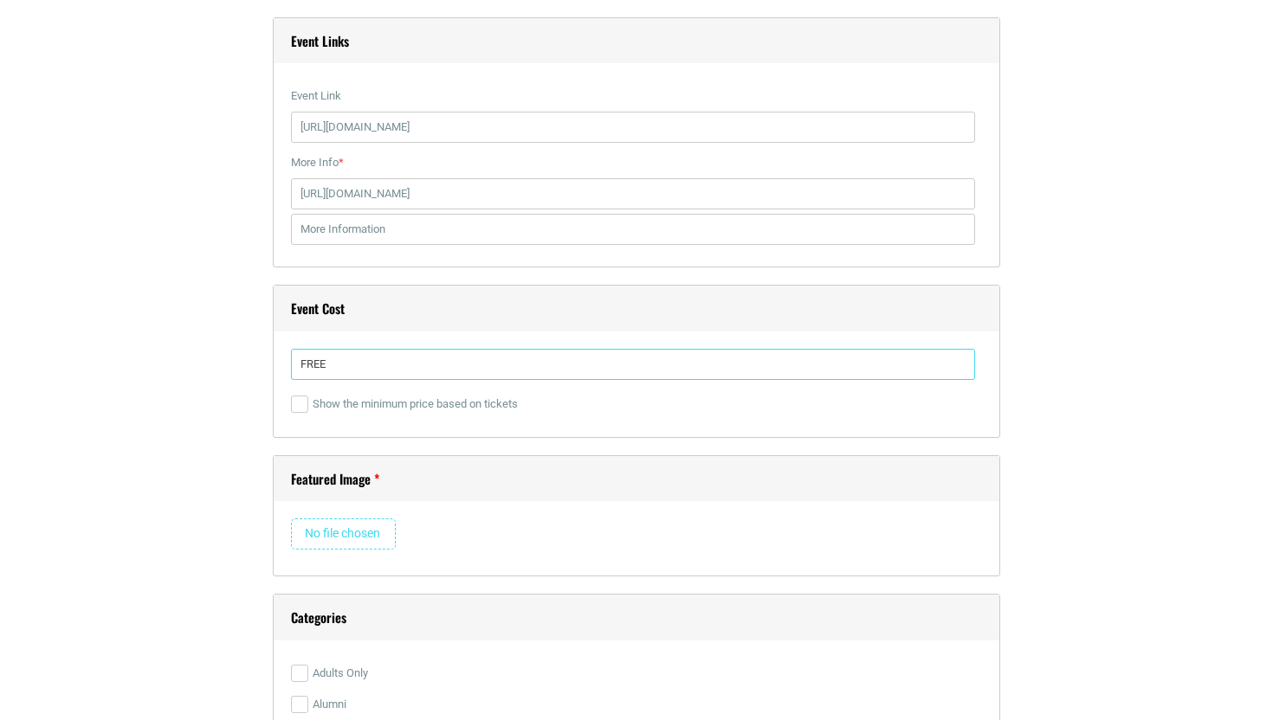
type input "FREE"
click at [341, 533] on input "file" at bounding box center [343, 534] width 105 height 31
type input "C:\fakepath\[PERSON_NAME].png"
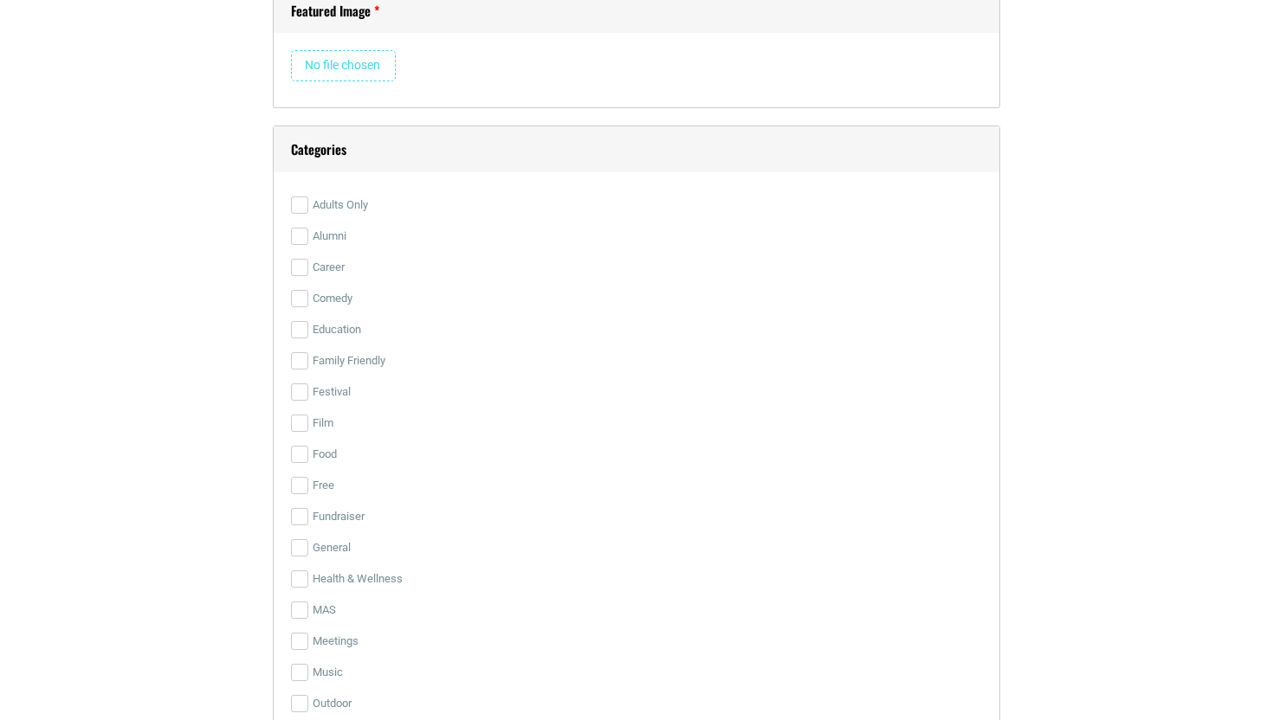
scroll to position [3618, 0]
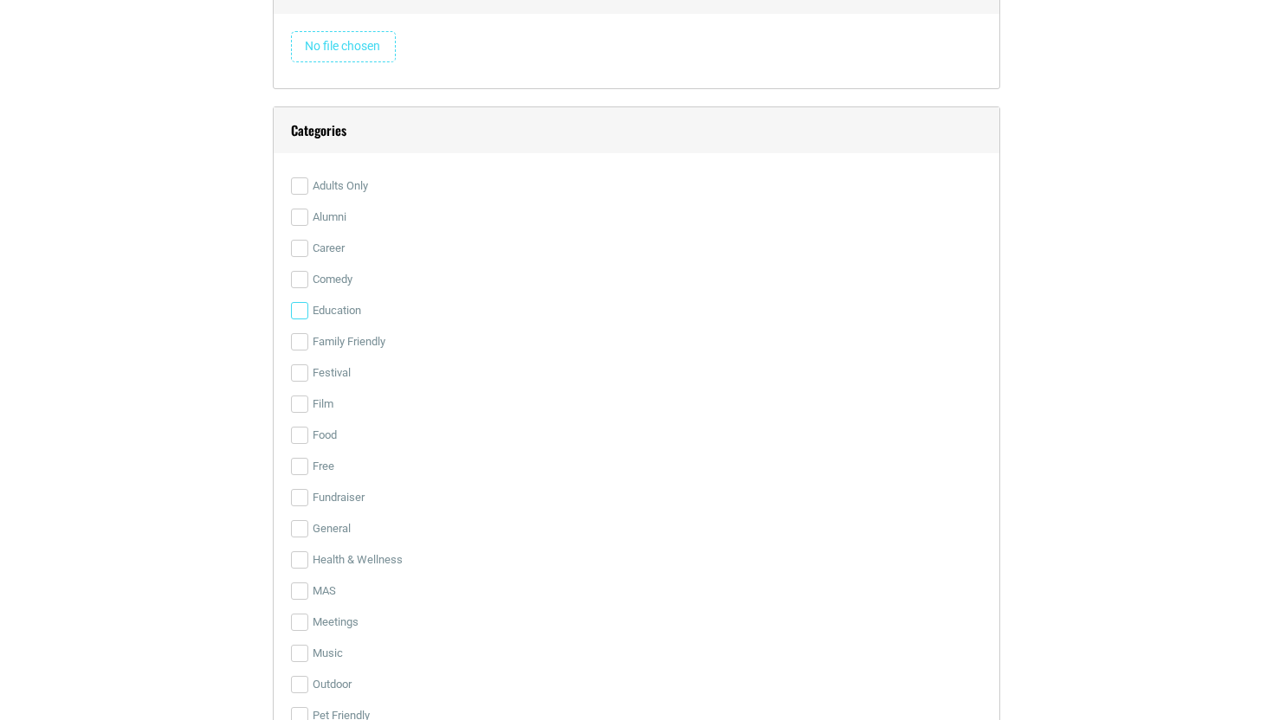
click at [299, 315] on input "Education" at bounding box center [299, 310] width 17 height 17
checkbox input "true"
click at [300, 246] on input "Career" at bounding box center [299, 248] width 17 height 17
checkbox input "true"
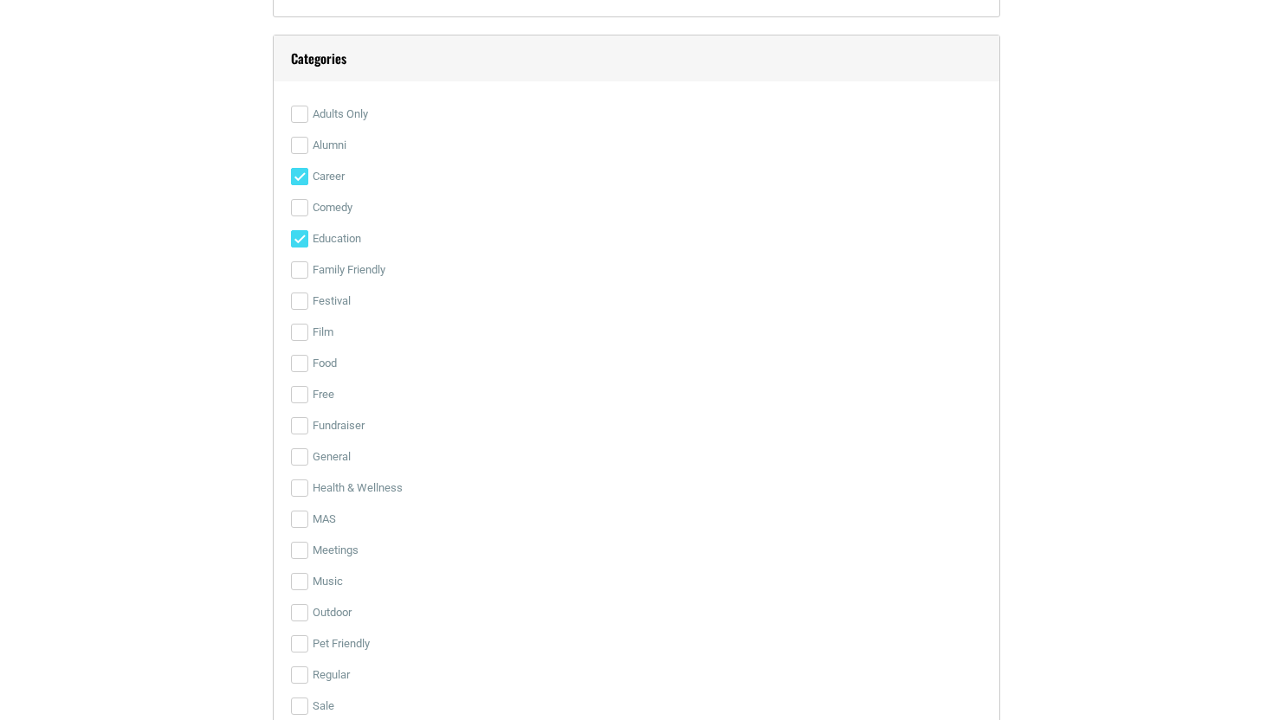
scroll to position [3699, 0]
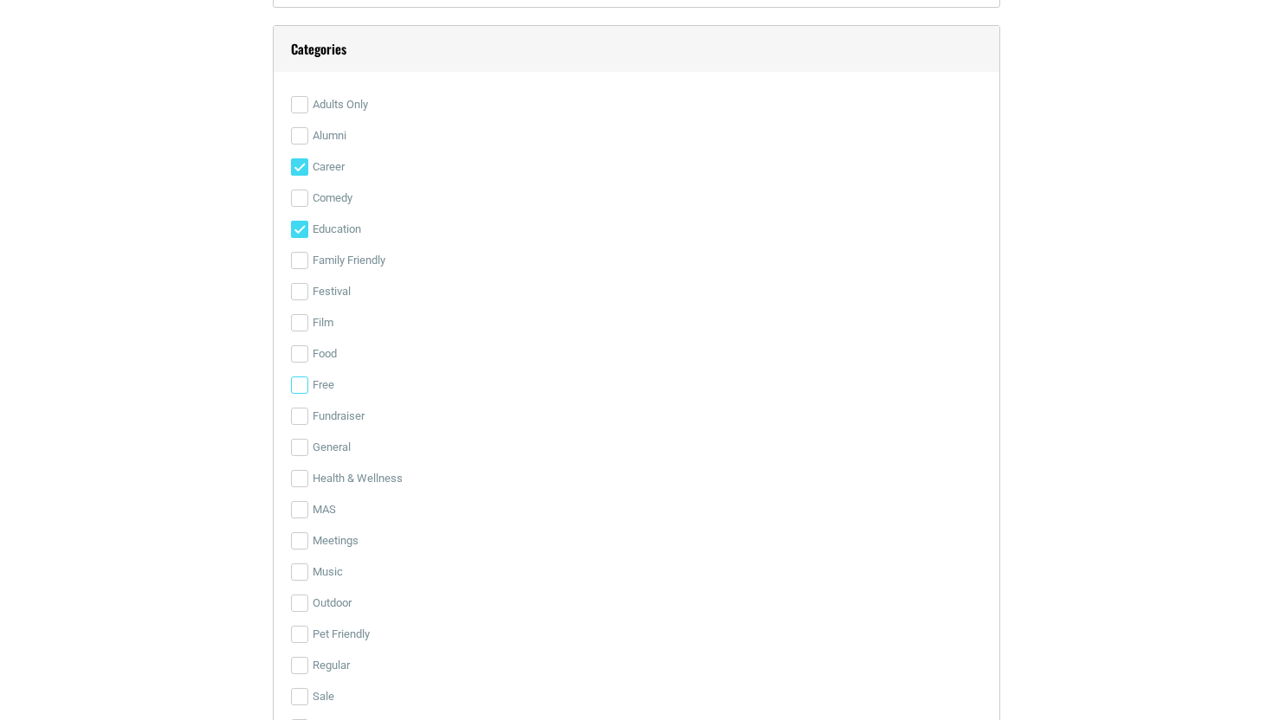
click at [295, 381] on input "Free" at bounding box center [299, 385] width 17 height 17
checkbox input "true"
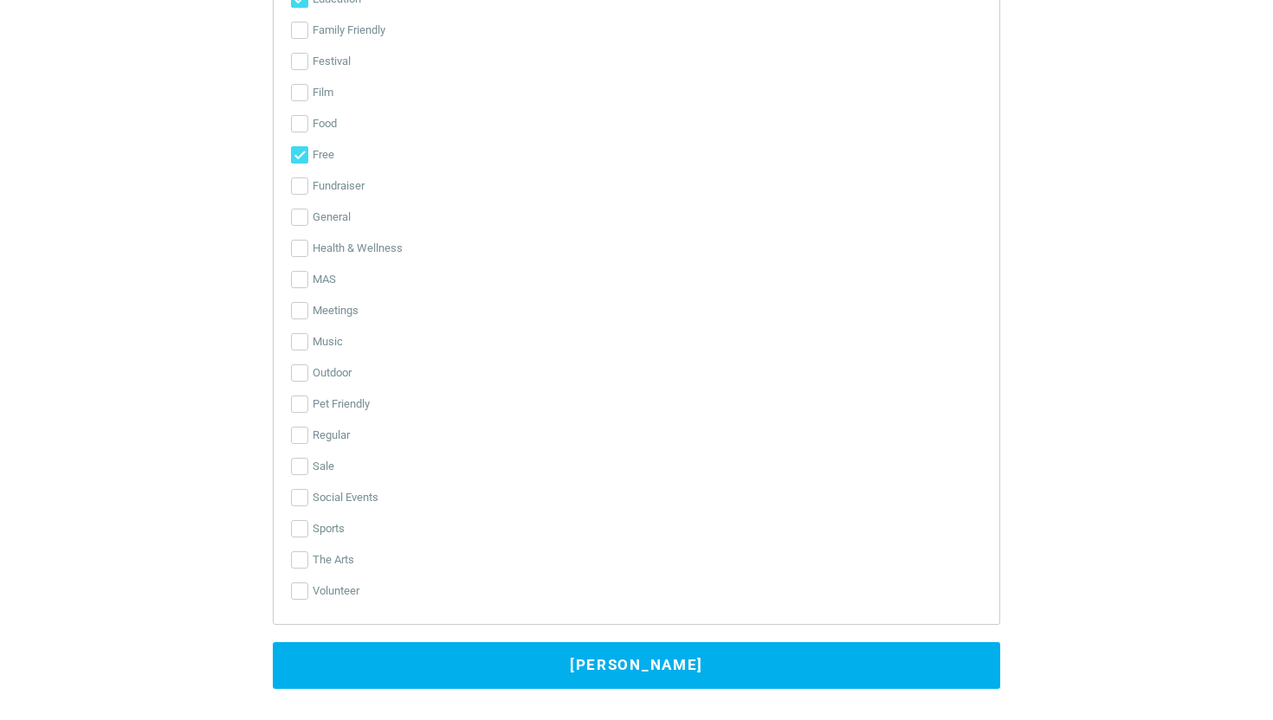
scroll to position [3934, 0]
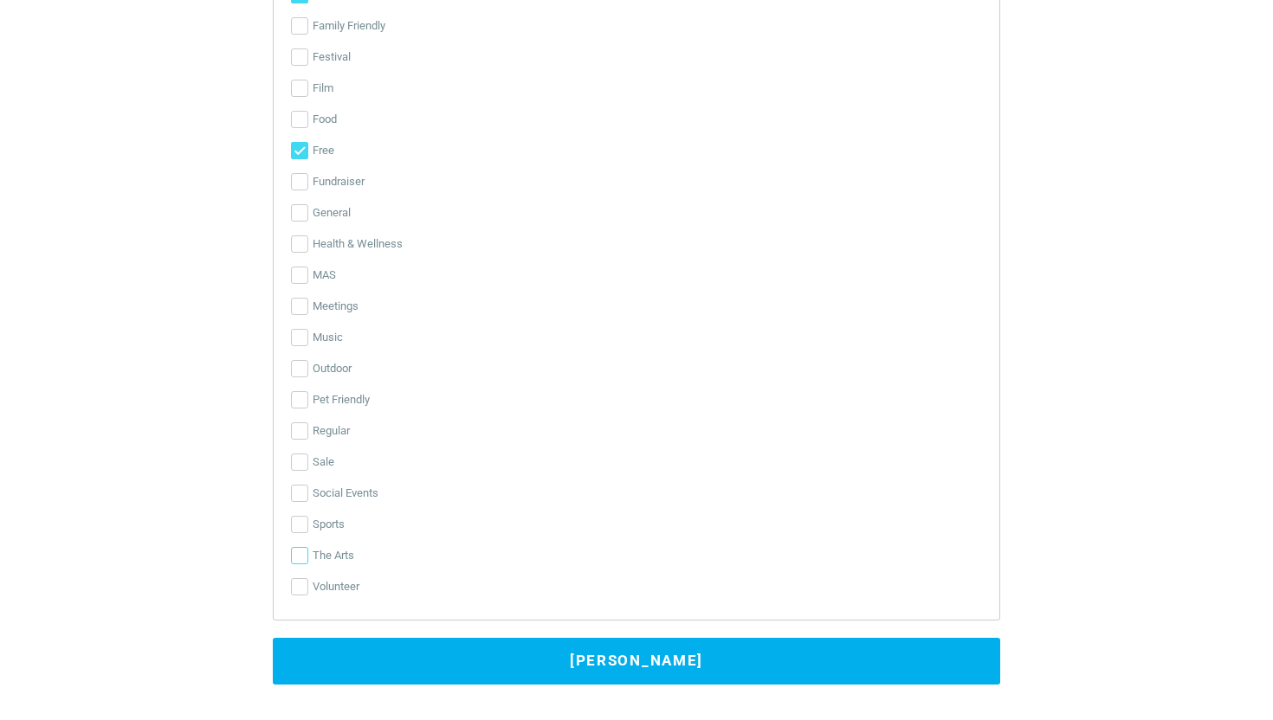
click at [304, 552] on input "The Arts" at bounding box center [299, 555] width 17 height 17
checkbox input "true"
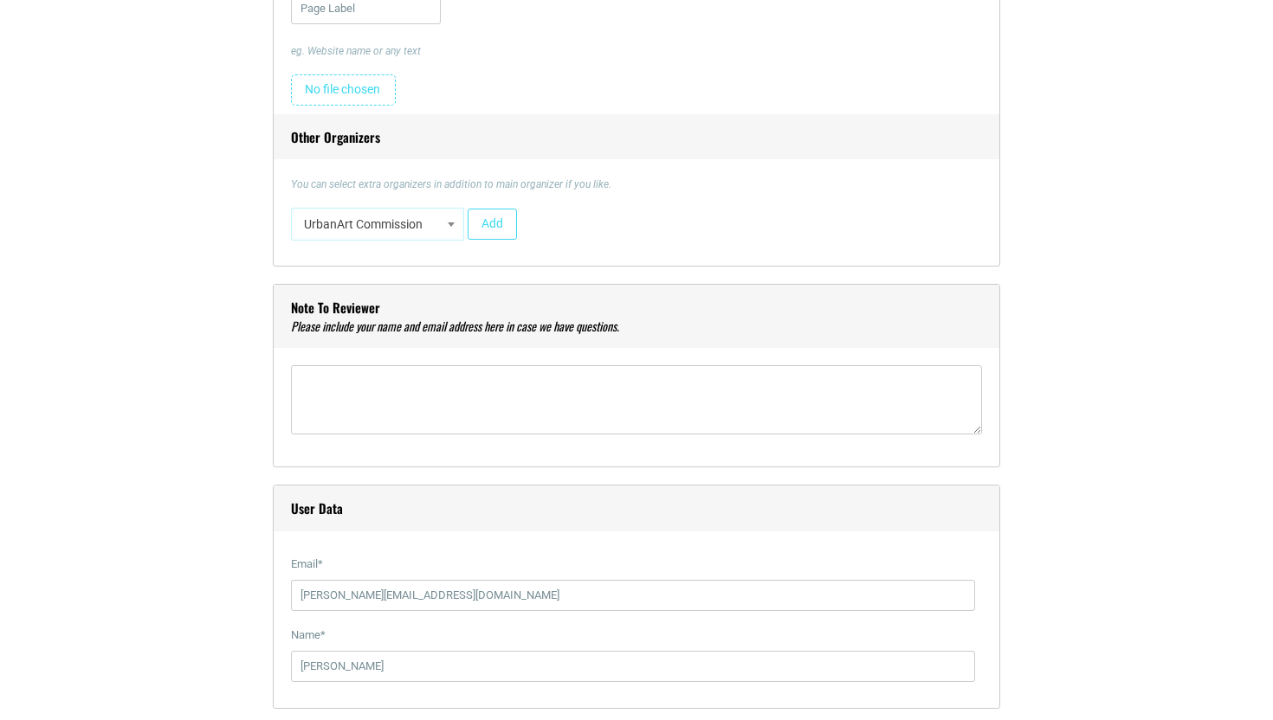
scroll to position [2415, 0]
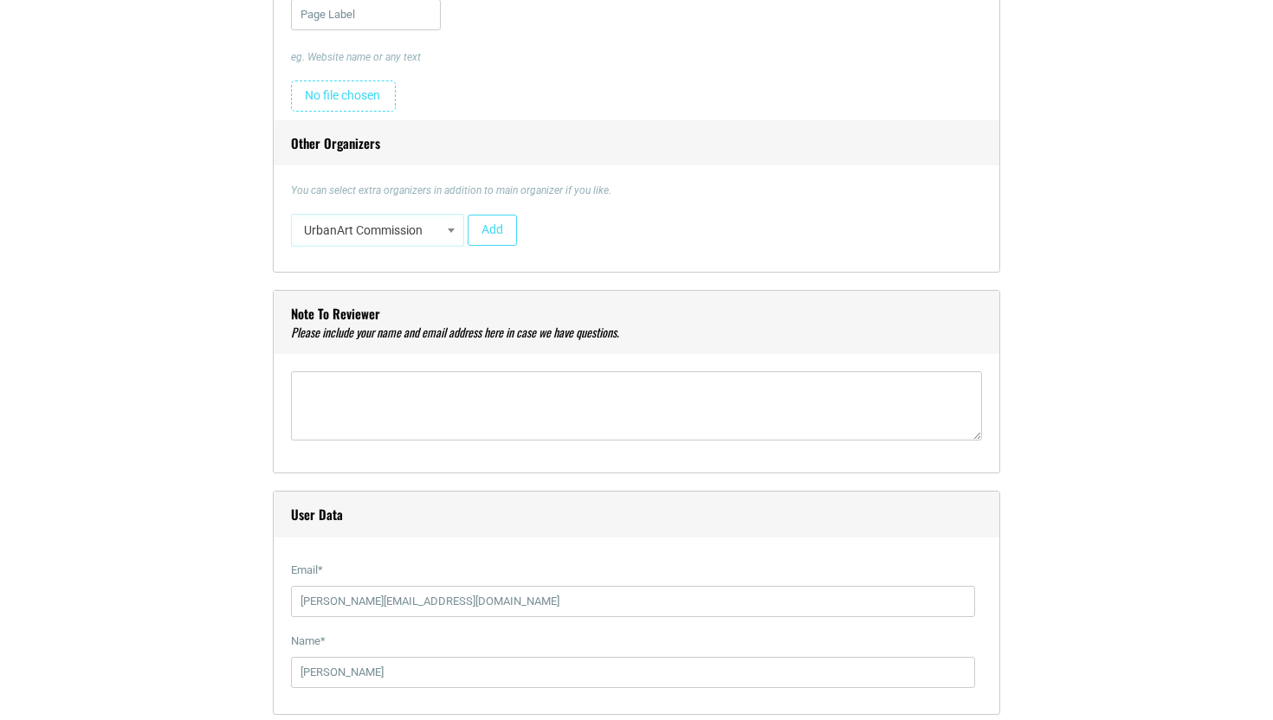
click at [847, 368] on div "Note to reviewer" at bounding box center [636, 382] width 727 height 184
click at [838, 391] on textarea"] at bounding box center [636, 406] width 691 height 69
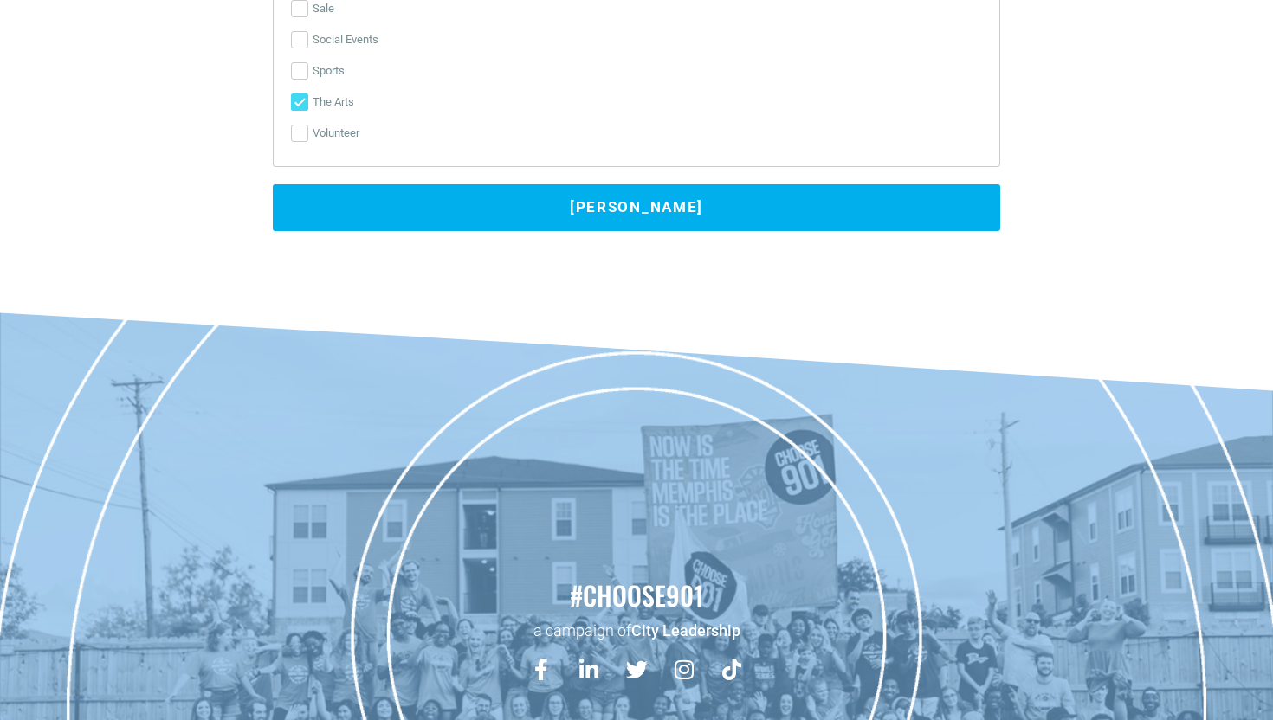
scroll to position [4368, 0]
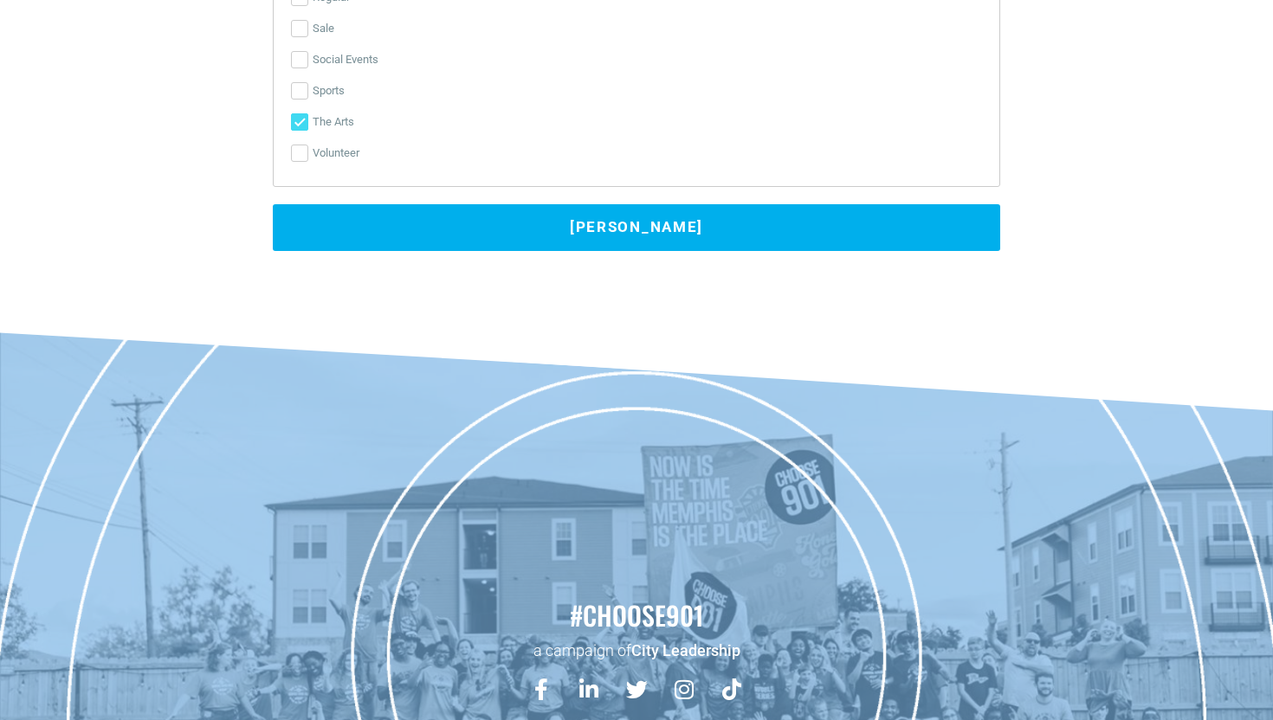
type textarea"] "[PERSON_NAME] [PERSON_NAME][EMAIL_ADDRESS][DOMAIN_NAME]"
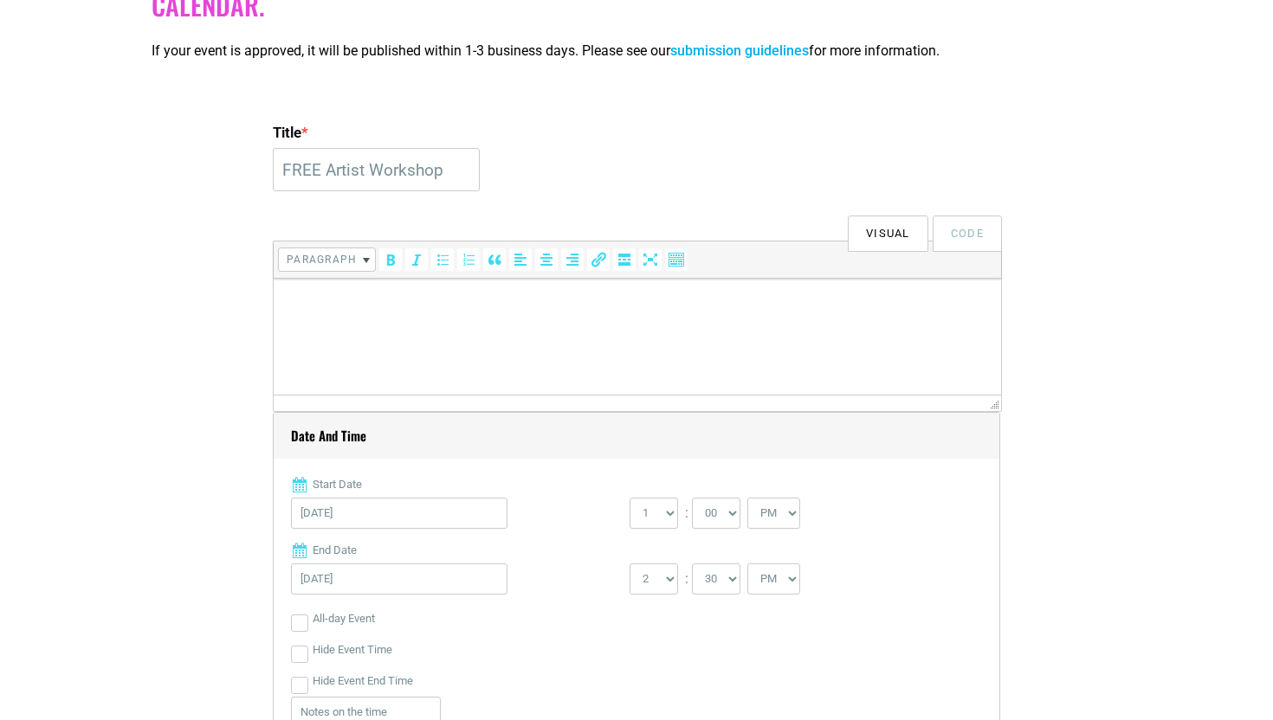
scroll to position [440, 0]
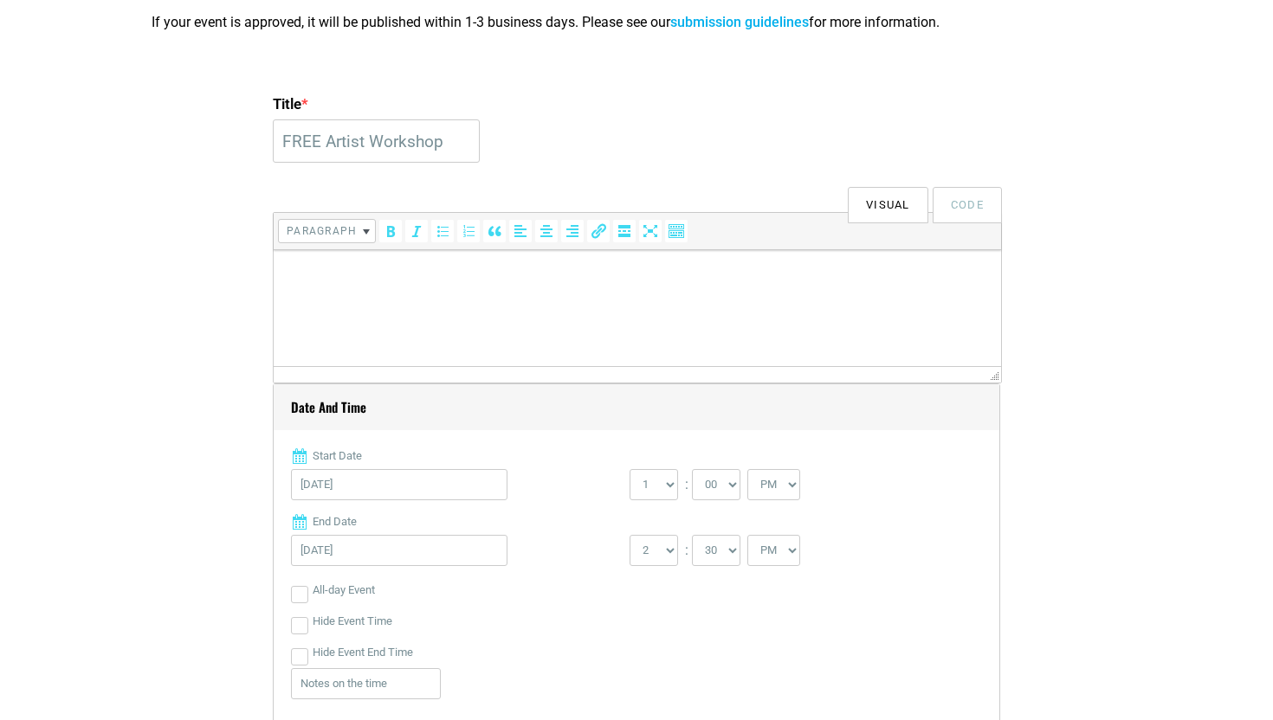
click at [617, 299] on html at bounding box center [637, 274] width 727 height 48
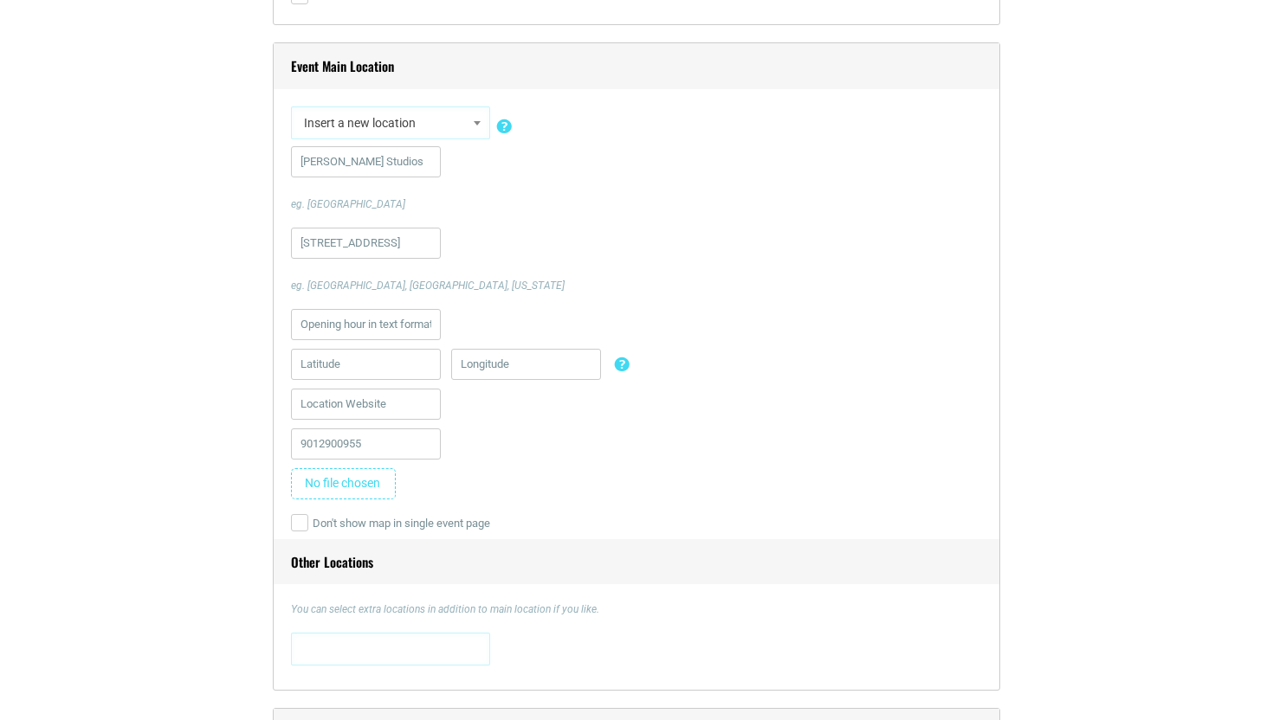
scroll to position [1282, 0]
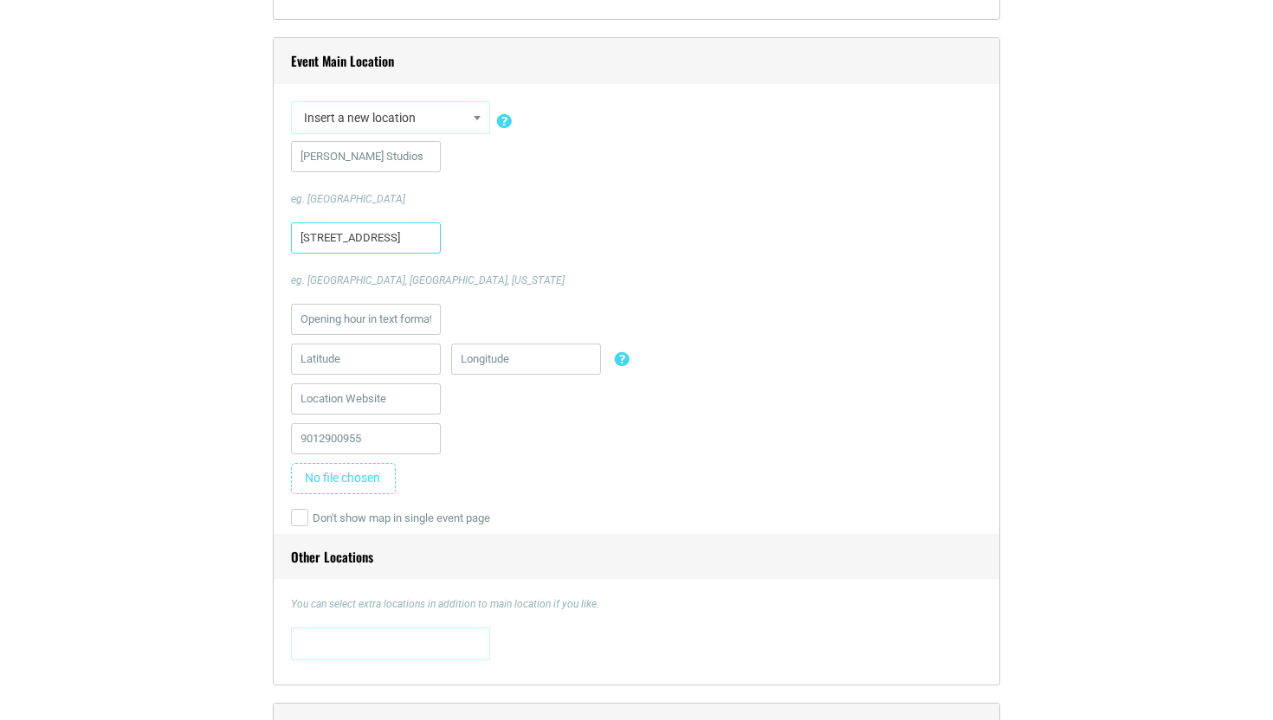
click at [412, 244] on input "[STREET_ADDRESS]" at bounding box center [366, 238] width 150 height 31
click at [391, 234] on input "[STREET_ADDRESS]" at bounding box center [366, 238] width 150 height 31
click at [668, 269] on div "[STREET_ADDRESS][GEOGRAPHIC_DATA]. [GEOGRAPHIC_DATA], [GEOGRAPHIC_DATA], [US_ST…" at bounding box center [636, 256] width 691 height 66
click at [405, 236] on input "[STREET_ADDRESS]" at bounding box center [366, 238] width 150 height 31
click at [526, 228] on div "[STREET_ADDRESS][GEOGRAPHIC_DATA]. [GEOGRAPHIC_DATA], [GEOGRAPHIC_DATA], [US_ST…" at bounding box center [636, 256] width 691 height 66
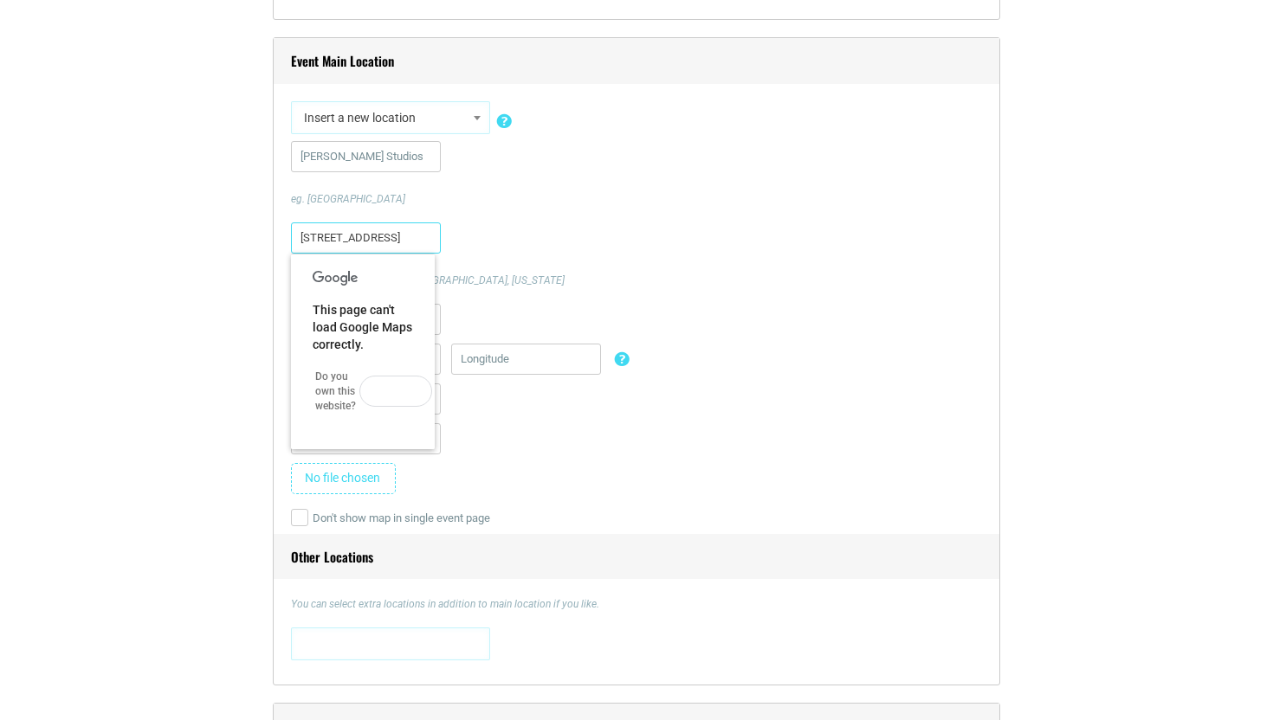
click at [416, 237] on input "[STREET_ADDRESS]" at bounding box center [366, 238] width 150 height 31
type input "3"
click at [572, 237] on div "eg. [GEOGRAPHIC_DATA], [GEOGRAPHIC_DATA], [US_STATE]" at bounding box center [636, 256] width 691 height 66
click at [322, 244] on input "text" at bounding box center [366, 238] width 150 height 31
type input "[STREET_ADDRESS]"
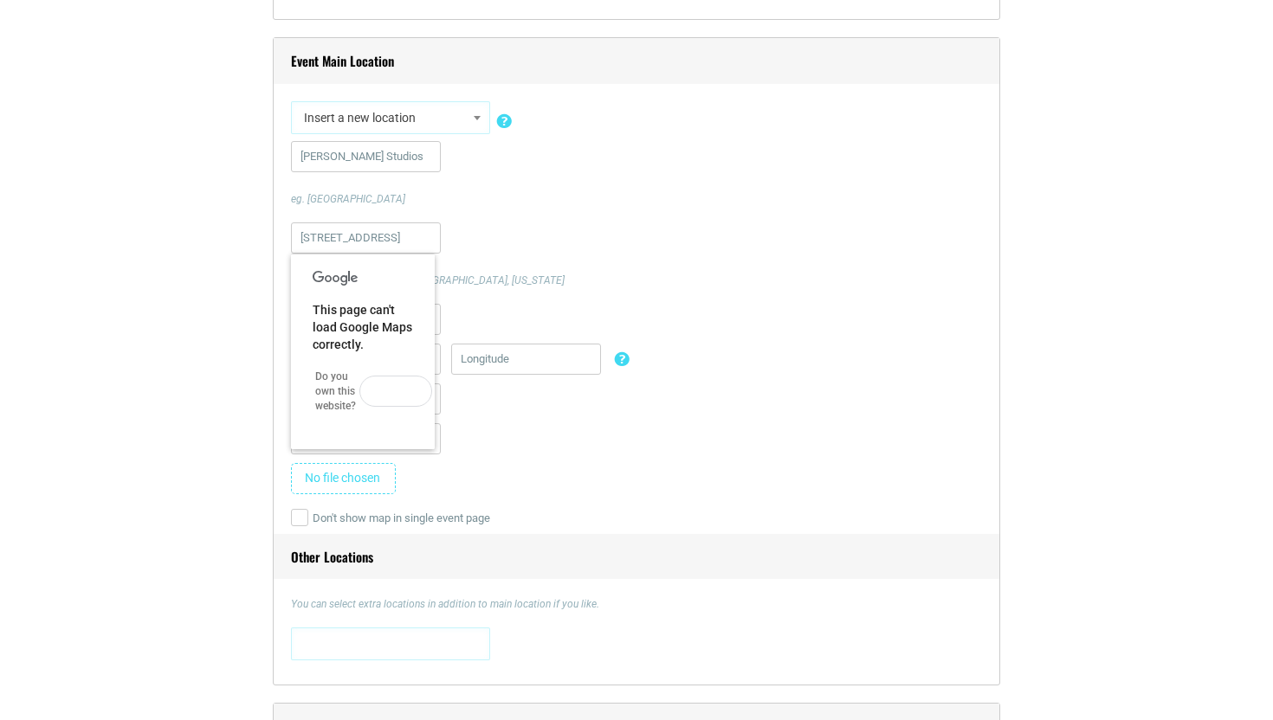
click at [494, 437] on div "9012900955" at bounding box center [636, 443] width 691 height 40
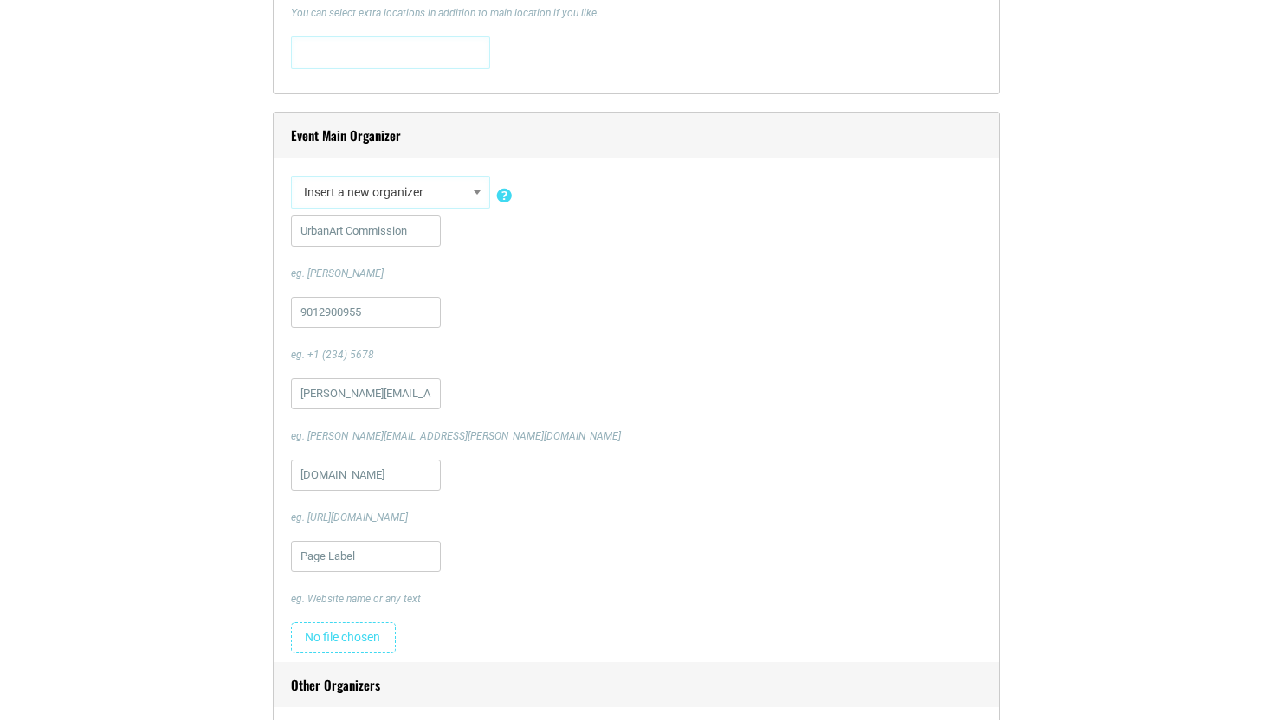
scroll to position [1875, 0]
click at [370, 304] on input "9012900955" at bounding box center [366, 310] width 150 height 31
type input "9012900955"
click at [386, 481] on input "[DOMAIN_NAME]" at bounding box center [366, 473] width 150 height 31
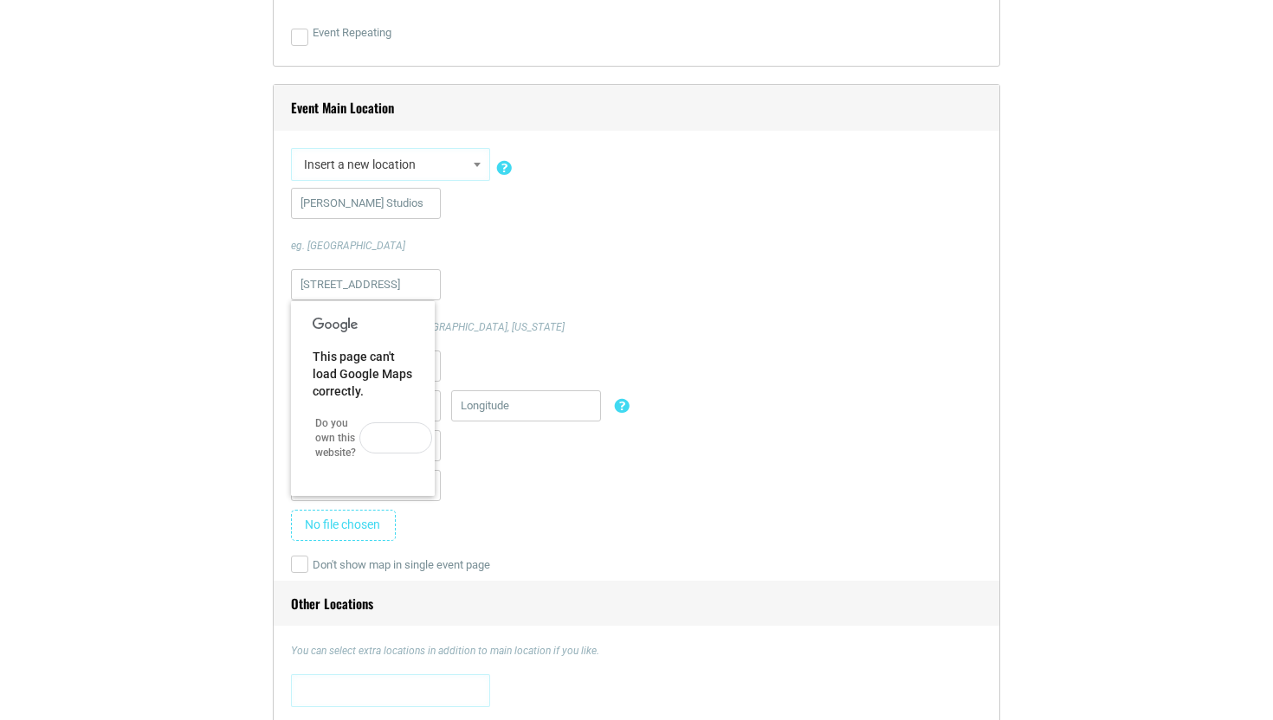
scroll to position [1233, 0]
click at [495, 407] on input "text" at bounding box center [526, 407] width 150 height 31
click at [386, 446] on button "OK" at bounding box center [395, 439] width 73 height 31
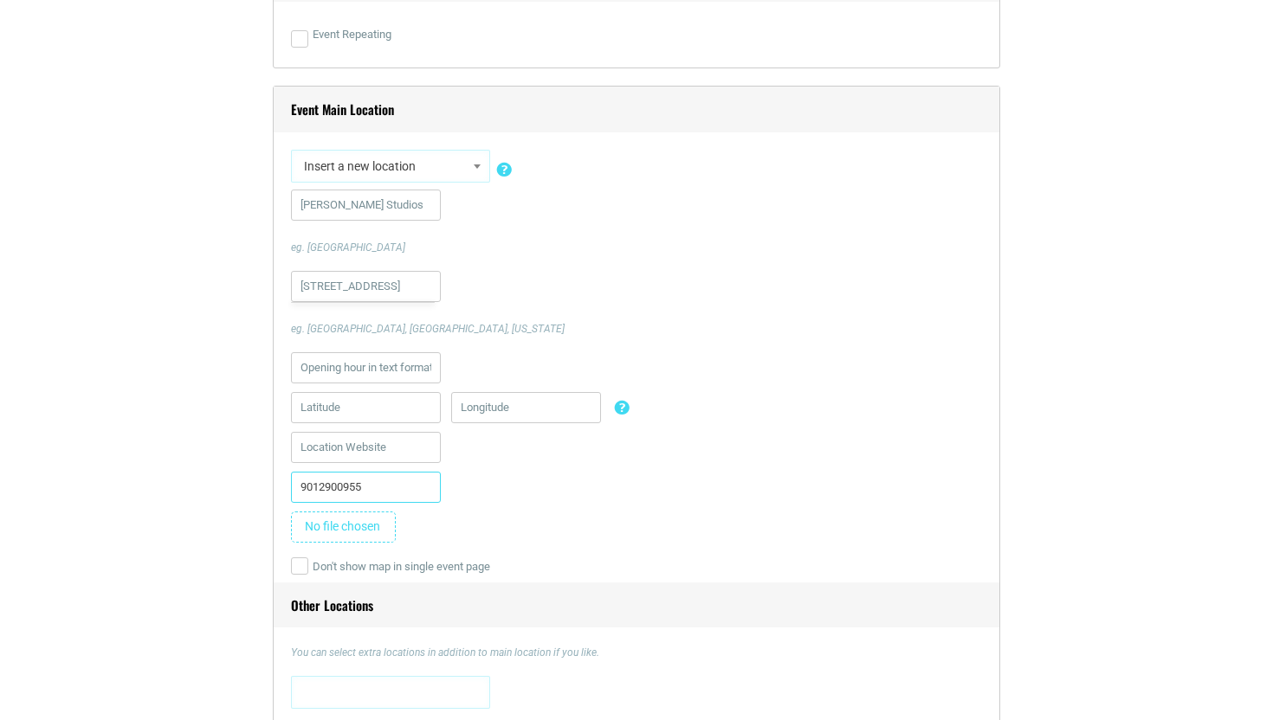
click at [383, 492] on input "9012900955" at bounding box center [366, 487] width 150 height 31
type input "9012900955"
click at [494, 399] on input "text" at bounding box center [526, 407] width 150 height 31
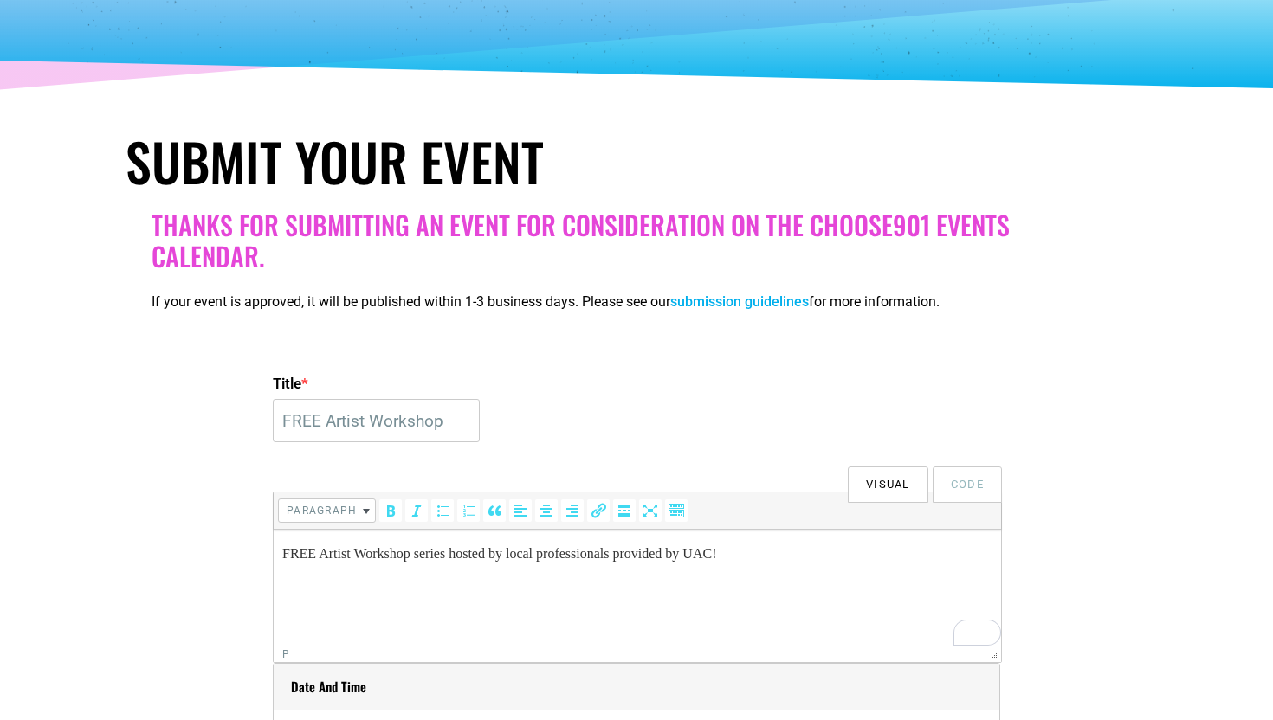
scroll to position [158, 0]
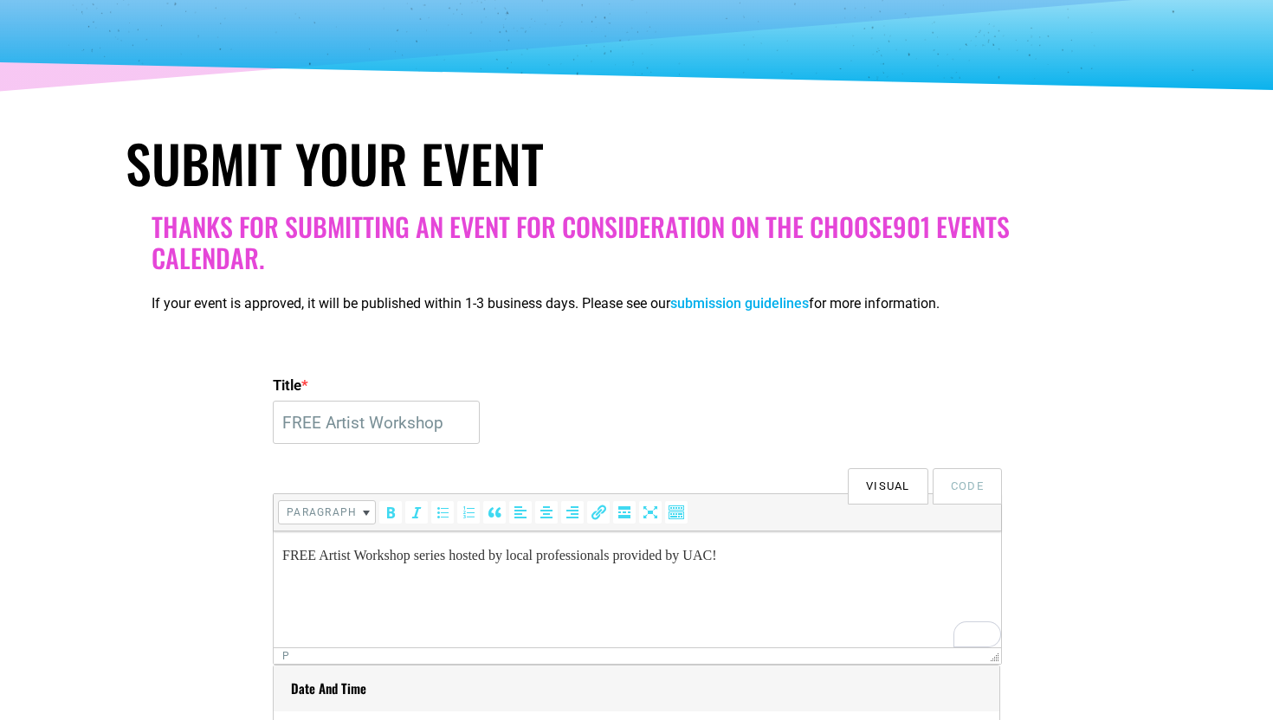
click at [737, 303] on link "submission guidelines" at bounding box center [739, 303] width 139 height 16
